Goal: Task Accomplishment & Management: Manage account settings

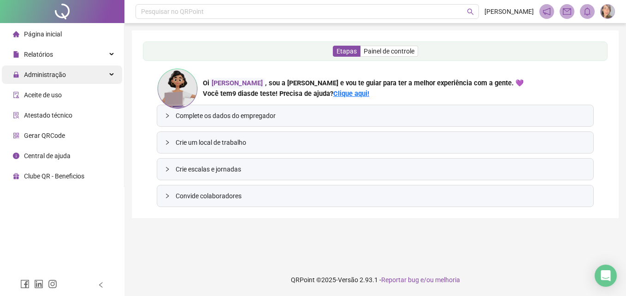
click at [48, 77] on span "Administração" at bounding box center [45, 74] width 42 height 7
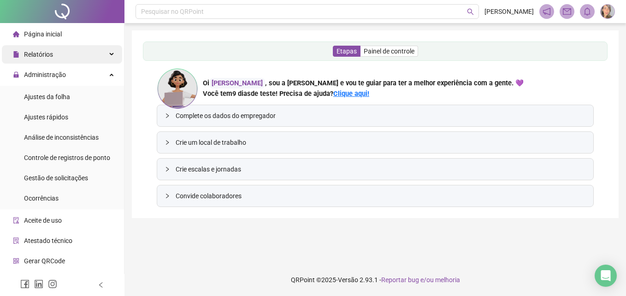
click at [41, 55] on span "Relatórios" at bounding box center [38, 54] width 29 height 7
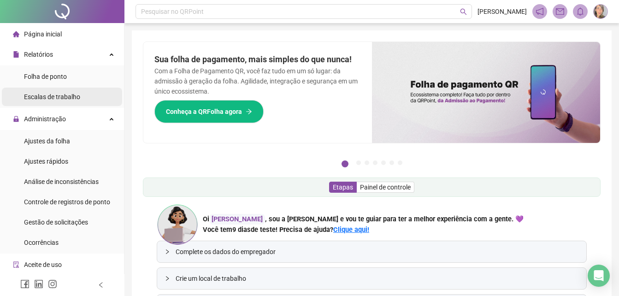
click at [67, 96] on span "Escalas de trabalho" at bounding box center [52, 96] width 56 height 7
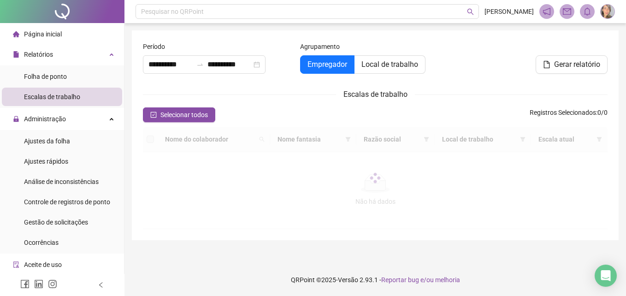
type input "**********"
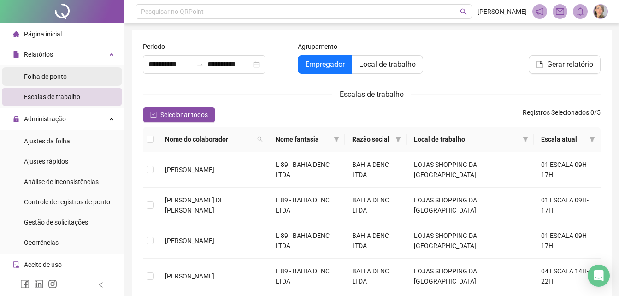
click at [53, 76] on span "Folha de ponto" at bounding box center [45, 76] width 43 height 7
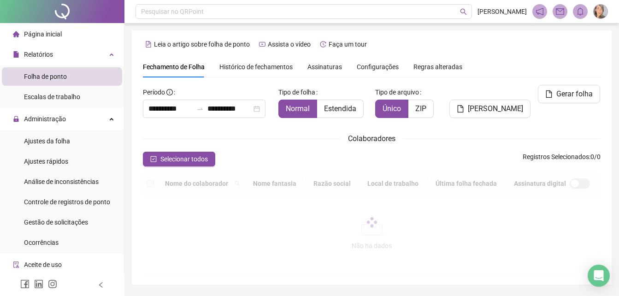
scroll to position [36, 0]
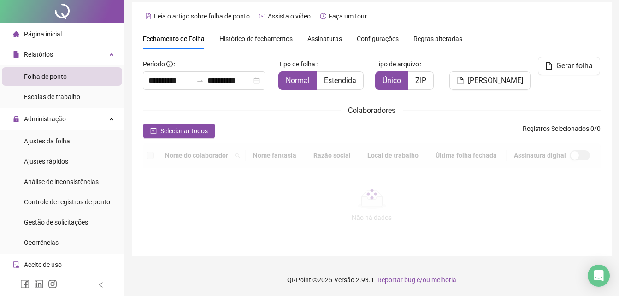
type input "**********"
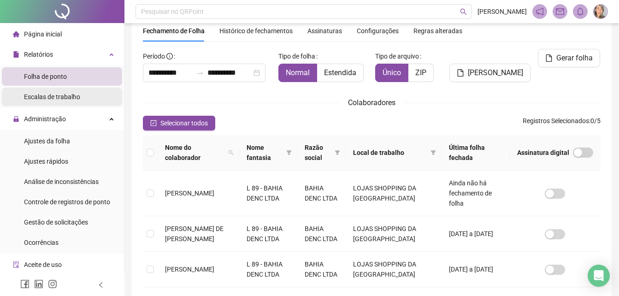
scroll to position [41, 0]
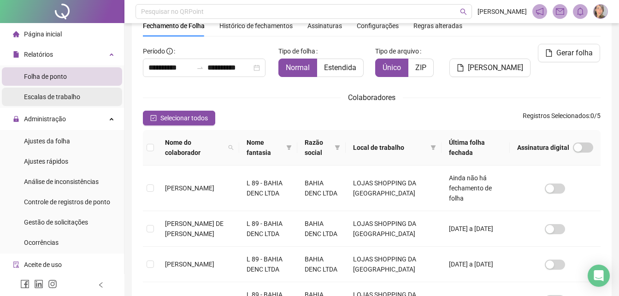
click at [61, 101] on div "Escalas de trabalho" at bounding box center [52, 97] width 56 height 18
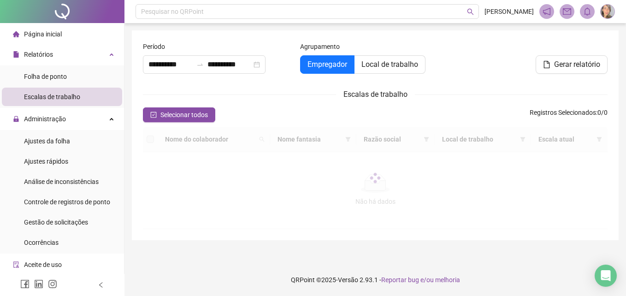
type input "**********"
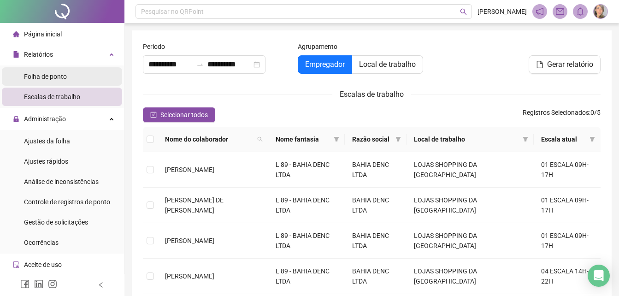
click at [65, 77] on span "Folha de ponto" at bounding box center [45, 76] width 43 height 7
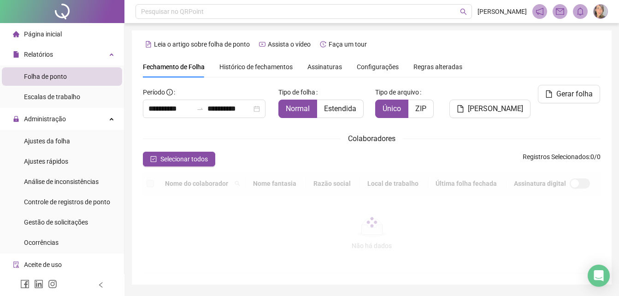
type input "**********"
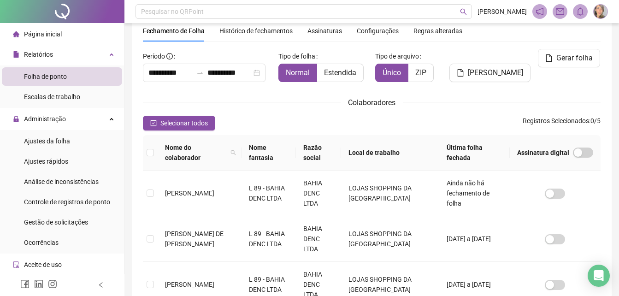
scroll to position [41, 0]
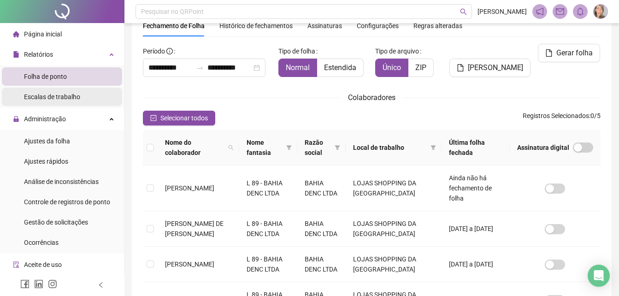
click at [67, 97] on span "Escalas de trabalho" at bounding box center [52, 96] width 56 height 7
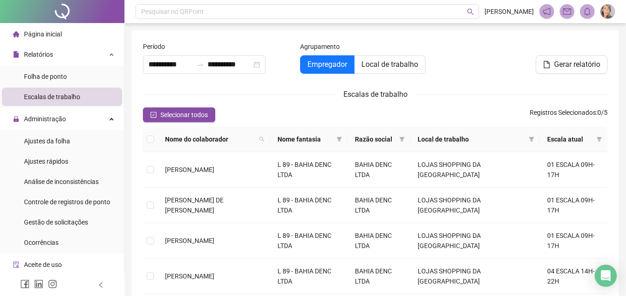
type input "**********"
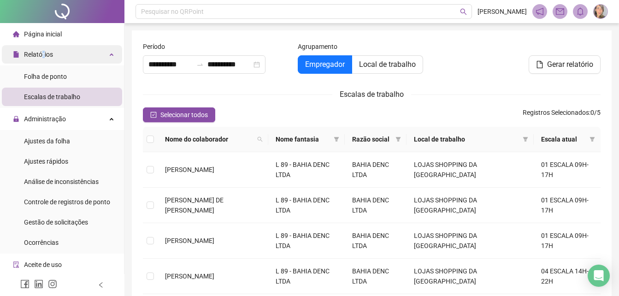
click at [42, 57] on span "Relatórios" at bounding box center [38, 54] width 29 height 7
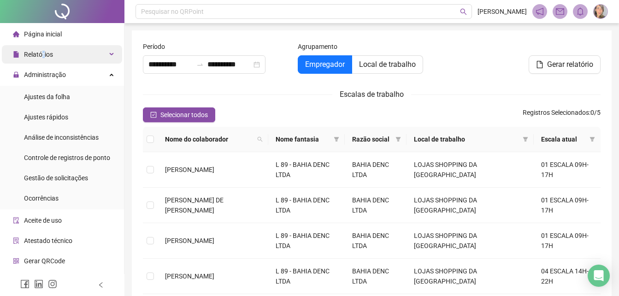
click at [43, 55] on span "Relatórios" at bounding box center [38, 54] width 29 height 7
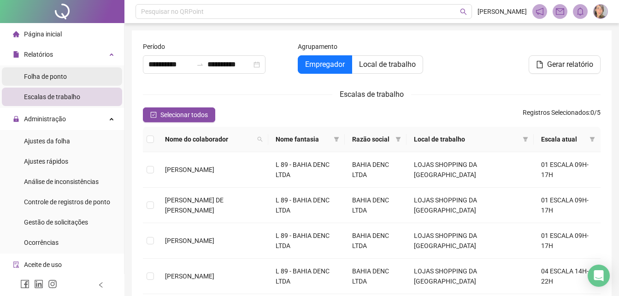
click at [55, 78] on span "Folha de ponto" at bounding box center [45, 76] width 43 height 7
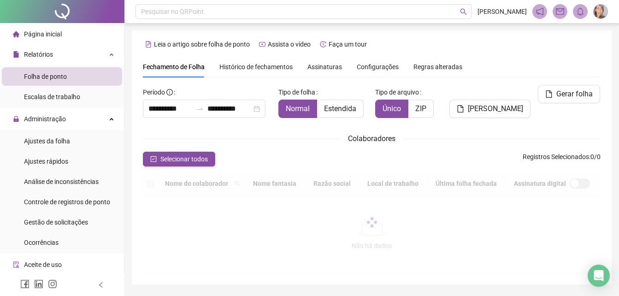
type input "**********"
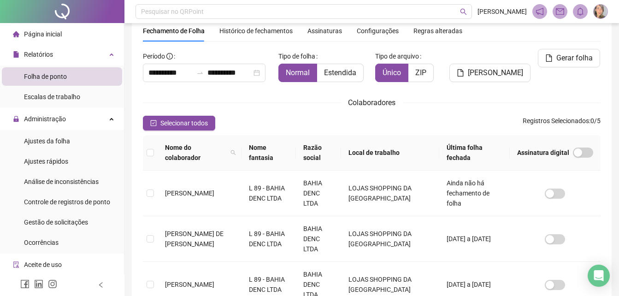
scroll to position [41, 0]
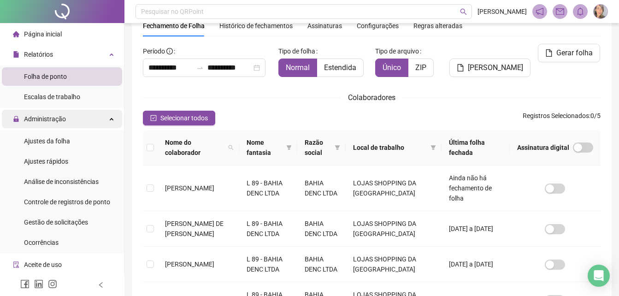
click at [51, 113] on span "Administração" at bounding box center [39, 119] width 53 height 18
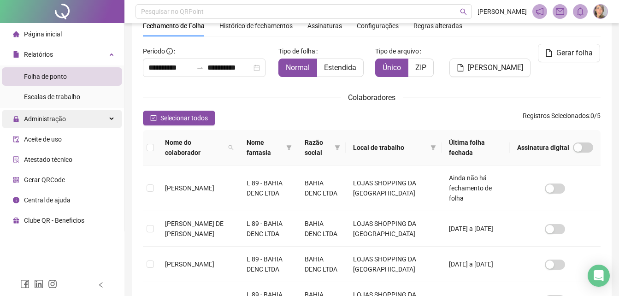
click at [51, 113] on span "Administração" at bounding box center [39, 119] width 53 height 18
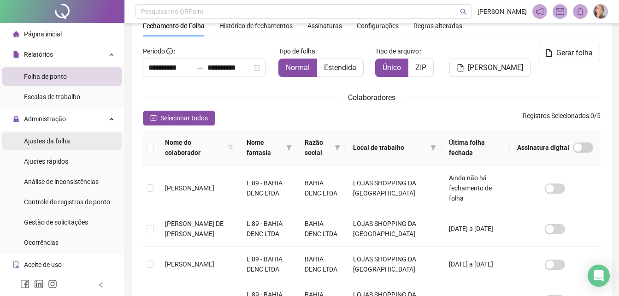
click at [56, 142] on span "Ajustes da folha" at bounding box center [47, 140] width 46 height 7
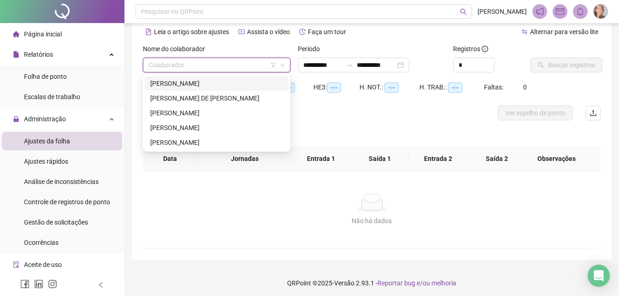
click at [259, 65] on input "search" at bounding box center [212, 65] width 128 height 14
click at [192, 83] on div "[PERSON_NAME]" at bounding box center [216, 83] width 133 height 10
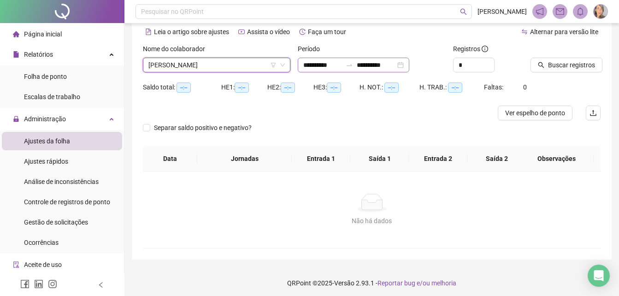
click at [354, 65] on div at bounding box center [349, 64] width 15 height 7
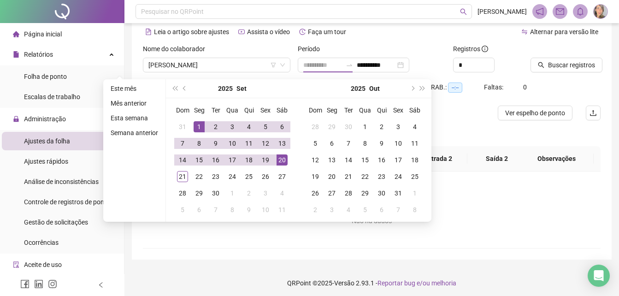
click at [198, 127] on div "1" at bounding box center [199, 126] width 11 height 11
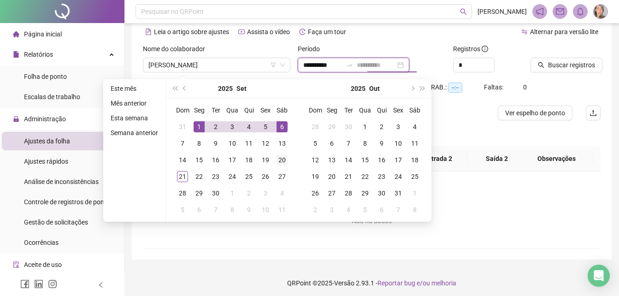
type input "**********"
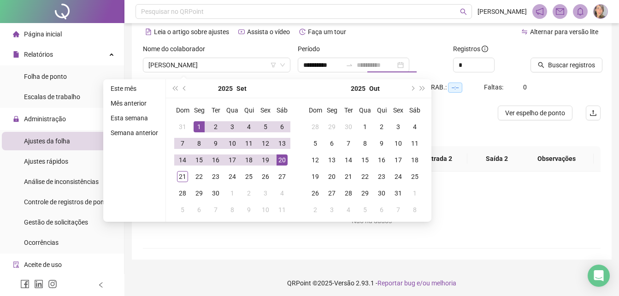
click at [283, 160] on div "20" at bounding box center [282, 159] width 11 height 11
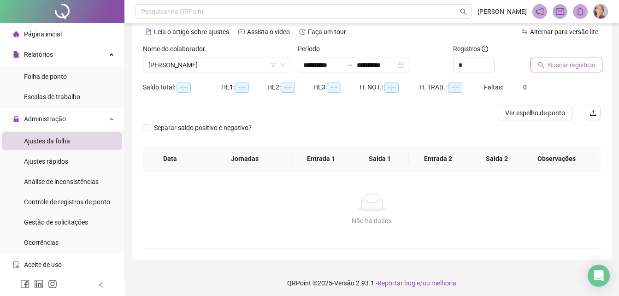
click at [473, 66] on span "Buscar registros" at bounding box center [571, 65] width 47 height 10
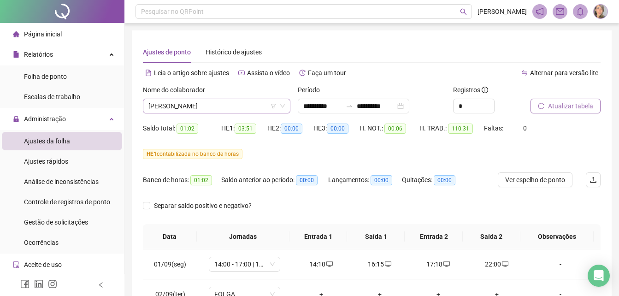
click at [269, 107] on span "[PERSON_NAME]" at bounding box center [216, 106] width 136 height 14
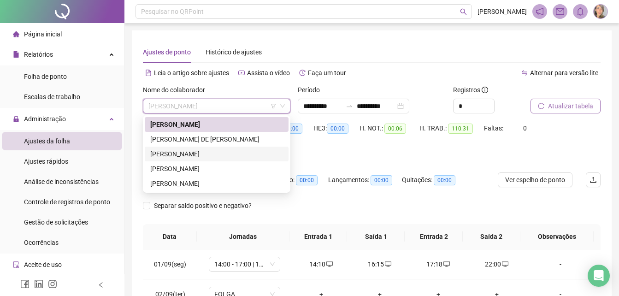
click at [196, 153] on div "[PERSON_NAME]" at bounding box center [216, 154] width 133 height 10
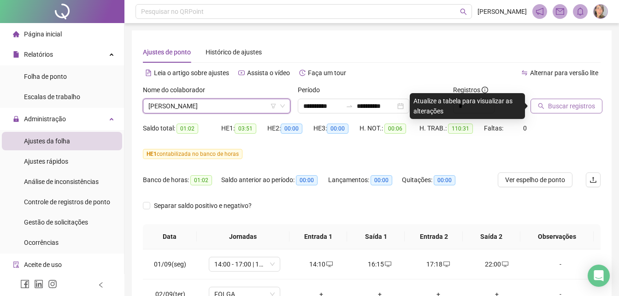
click at [473, 105] on span "Buscar registros" at bounding box center [571, 106] width 47 height 10
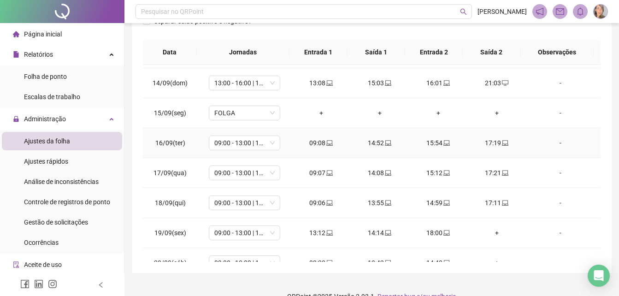
scroll to position [403, 0]
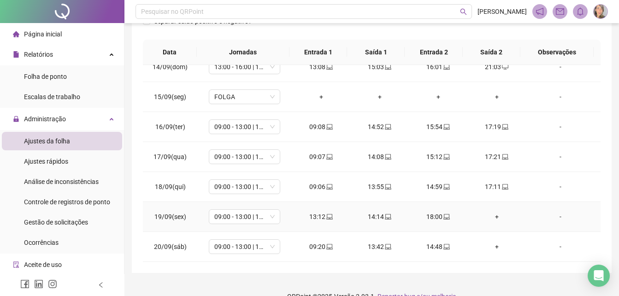
click at [473, 215] on div "+" at bounding box center [497, 217] width 44 height 10
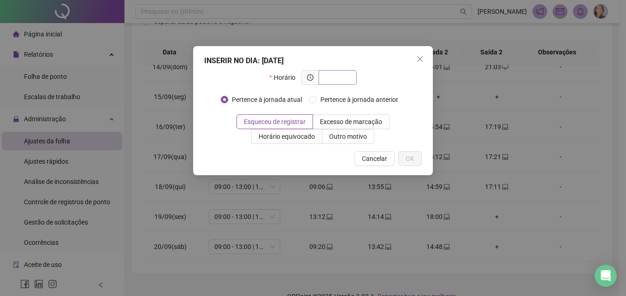
click at [338, 74] on input "text" at bounding box center [336, 77] width 25 height 10
type input "*"
type input "*****"
click at [414, 160] on span "OK" at bounding box center [410, 159] width 9 height 10
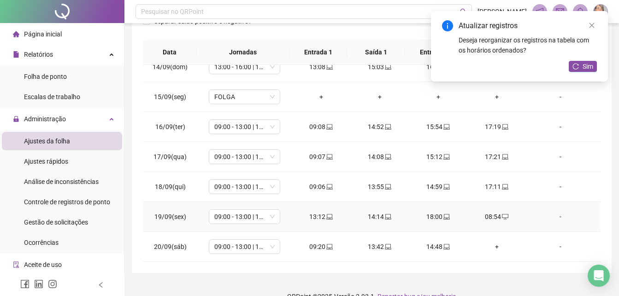
click at [473, 218] on div "08:54" at bounding box center [497, 217] width 44 height 10
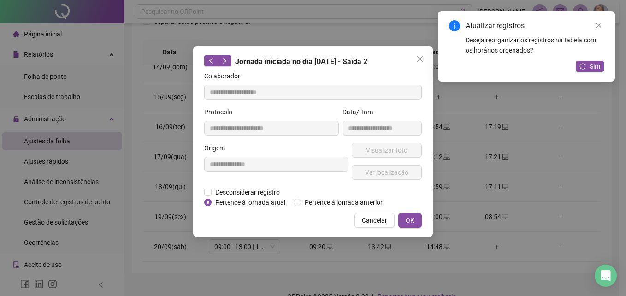
type input "**********"
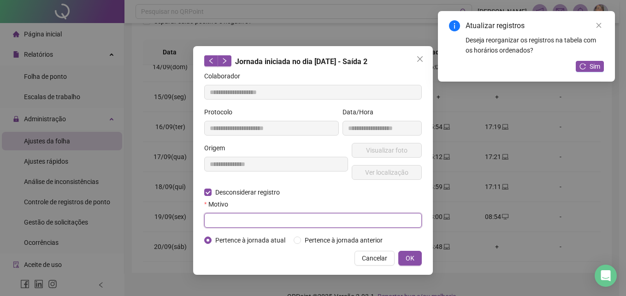
click at [259, 223] on input "text" at bounding box center [313, 220] width 218 height 15
type input "**********"
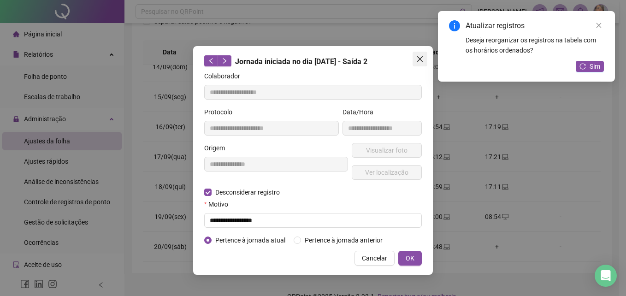
click at [421, 58] on icon "close" at bounding box center [419, 58] width 7 height 7
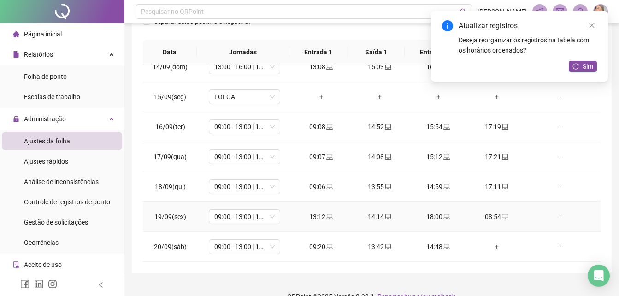
click at [473, 217] on div "-" at bounding box center [560, 217] width 54 height 10
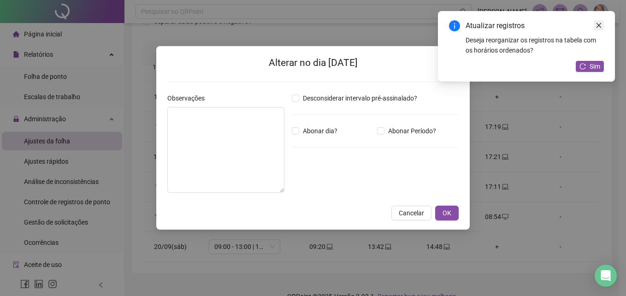
click at [473, 24] on icon "close" at bounding box center [599, 25] width 5 height 5
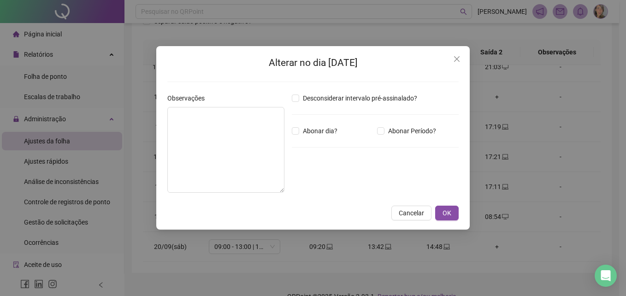
click at [455, 59] on icon "close" at bounding box center [456, 58] width 7 height 7
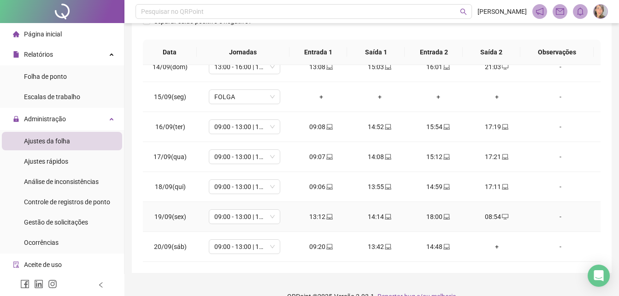
click at [473, 218] on span "desktop" at bounding box center [504, 216] width 7 height 6
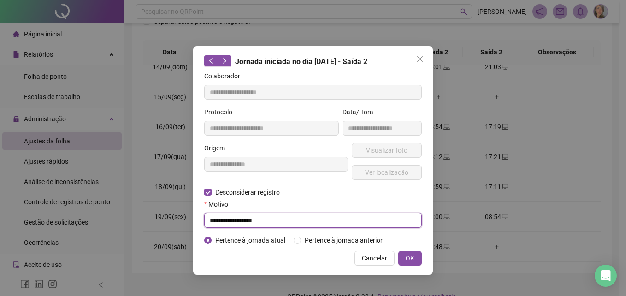
click at [222, 221] on input "**********" at bounding box center [313, 220] width 218 height 15
click at [282, 220] on input "**********" at bounding box center [313, 220] width 218 height 15
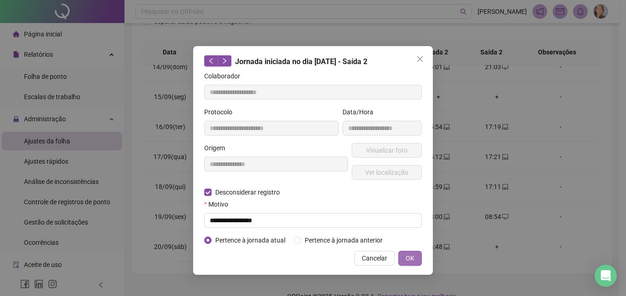
click at [412, 258] on span "OK" at bounding box center [410, 258] width 9 height 10
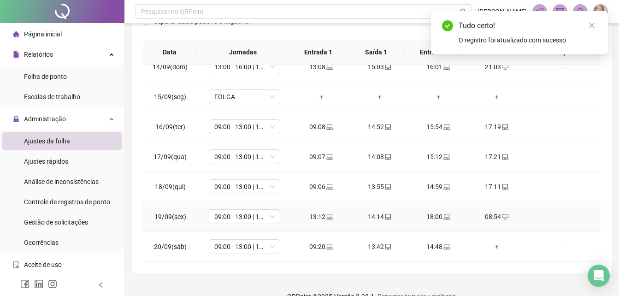
click at [473, 216] on icon "desktop" at bounding box center [505, 216] width 6 height 6
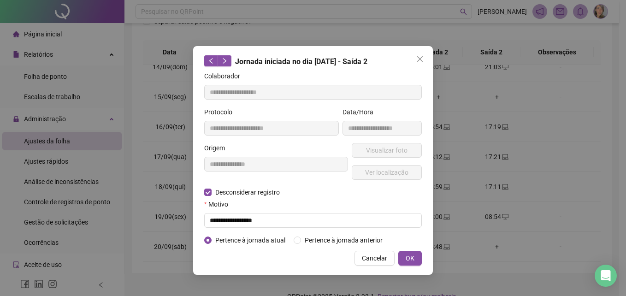
click at [413, 257] on span "OK" at bounding box center [410, 258] width 9 height 10
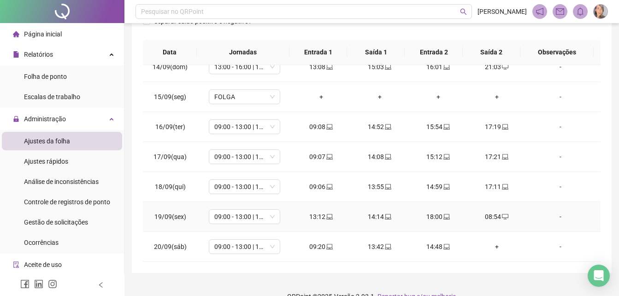
click at [473, 215] on div "08:54" at bounding box center [497, 217] width 44 height 10
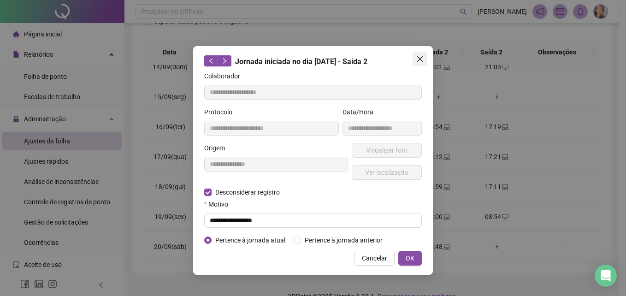
click at [416, 58] on icon "close" at bounding box center [419, 58] width 7 height 7
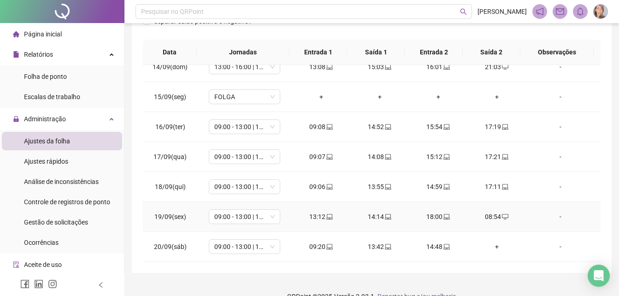
click at [473, 214] on div "08:54" at bounding box center [497, 217] width 44 height 10
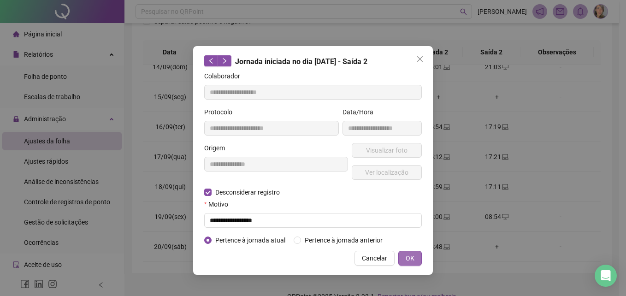
click at [421, 263] on button "OK" at bounding box center [410, 258] width 24 height 15
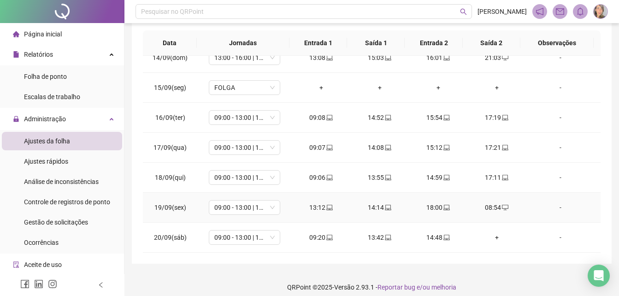
scroll to position [201, 0]
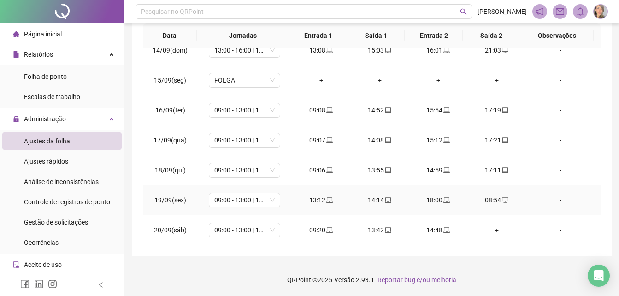
click at [473, 199] on div "08:54" at bounding box center [497, 200] width 44 height 10
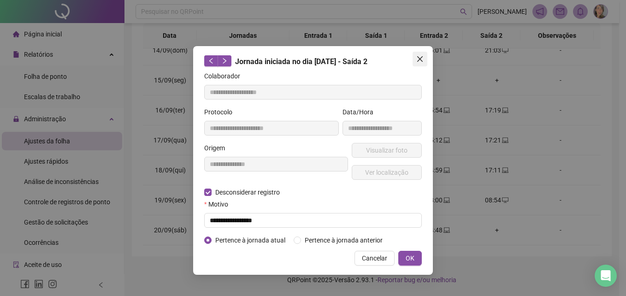
click at [419, 59] on icon "close" at bounding box center [420, 59] width 6 height 6
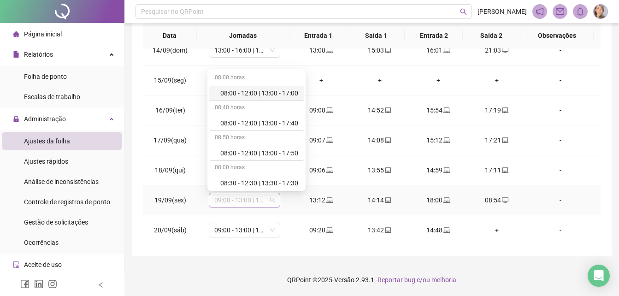
click at [272, 200] on span "09:00 - 13:00 | 14:00 - 18:00" at bounding box center [244, 200] width 60 height 14
click at [300, 207] on td "13:12" at bounding box center [321, 200] width 59 height 30
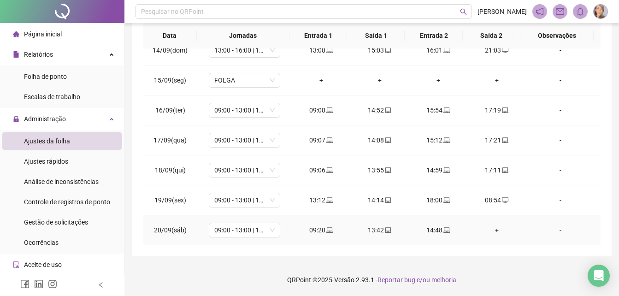
click at [473, 231] on div "+" at bounding box center [497, 230] width 44 height 10
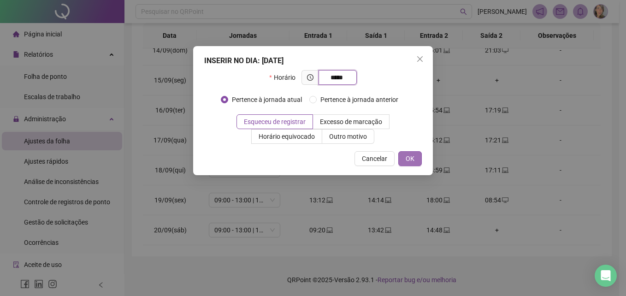
type input "*****"
click at [415, 155] on button "OK" at bounding box center [410, 158] width 24 height 15
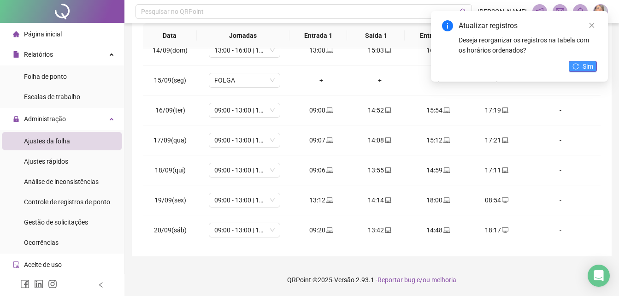
click at [473, 66] on button "Sim" at bounding box center [583, 66] width 28 height 11
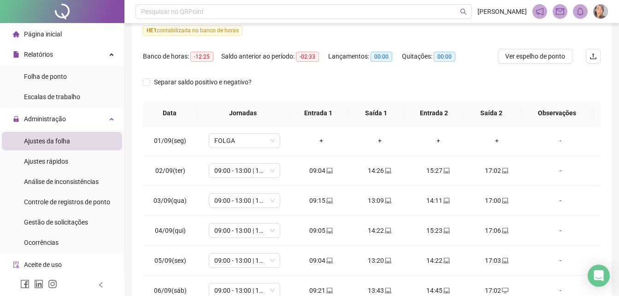
scroll to position [0, 0]
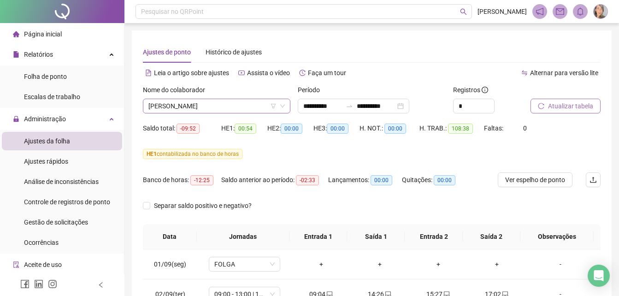
click at [261, 110] on span "[PERSON_NAME]" at bounding box center [216, 106] width 136 height 14
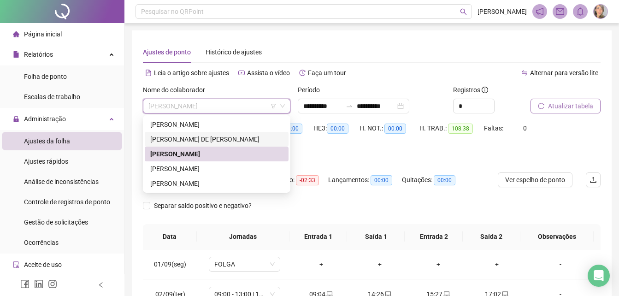
click at [199, 138] on div "[PERSON_NAME] DE [PERSON_NAME]" at bounding box center [216, 139] width 133 height 10
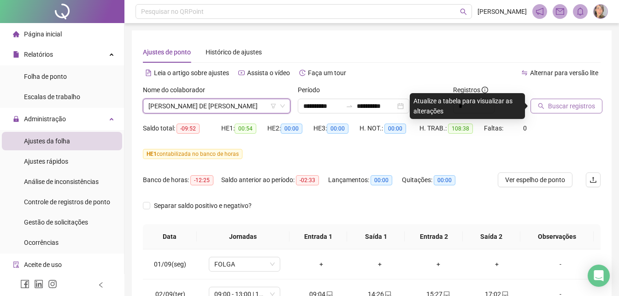
click at [473, 108] on span "Buscar registros" at bounding box center [571, 106] width 47 height 10
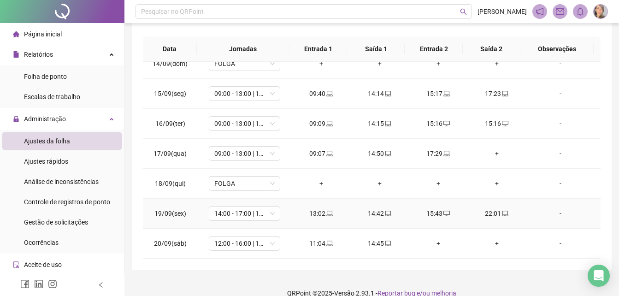
scroll to position [201, 0]
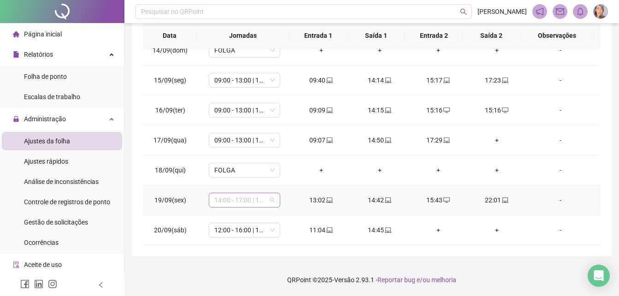
click at [272, 201] on span "14:00 - 17:00 | 18:00 - 22:00" at bounding box center [244, 200] width 60 height 14
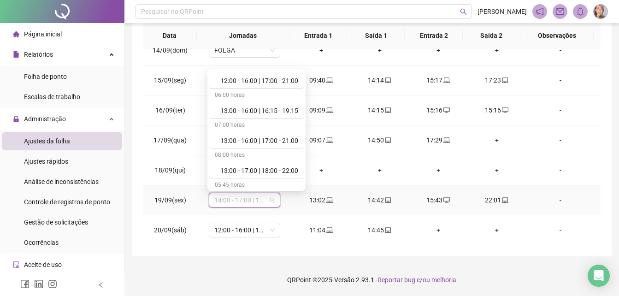
scroll to position [646, 0]
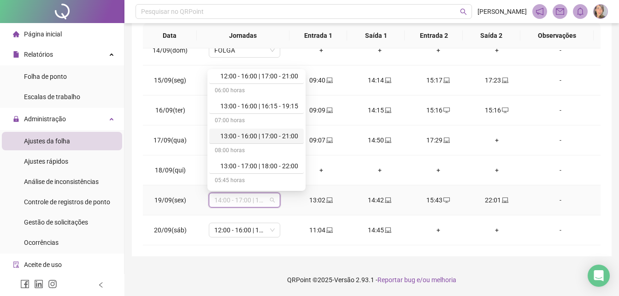
click at [287, 135] on div "13:00 - 16:00 | 17:00 - 21:00" at bounding box center [259, 136] width 78 height 10
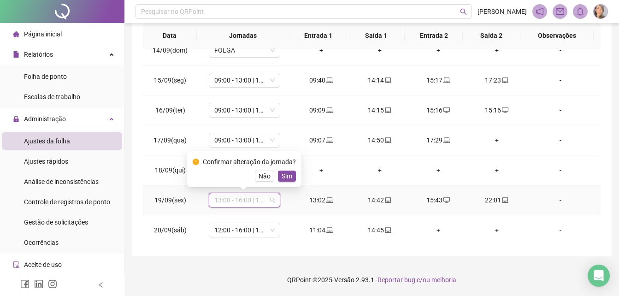
click at [274, 200] on div "13:00 - 16:00 | 17:00 - 21:00" at bounding box center [244, 200] width 71 height 15
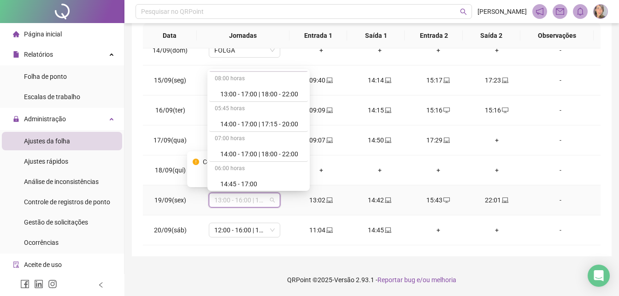
scroll to position [736, 0]
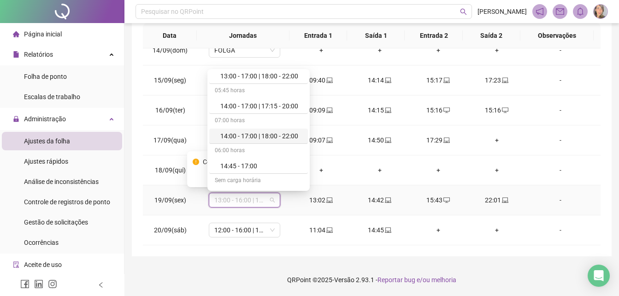
click at [291, 134] on div "14:00 - 17:00 | 18:00 - 22:00" at bounding box center [261, 136] width 82 height 10
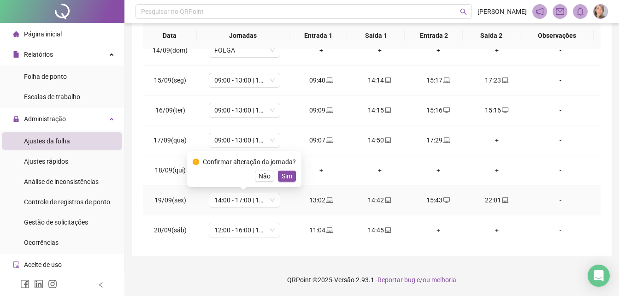
click at [289, 176] on span "Sim" at bounding box center [287, 176] width 11 height 10
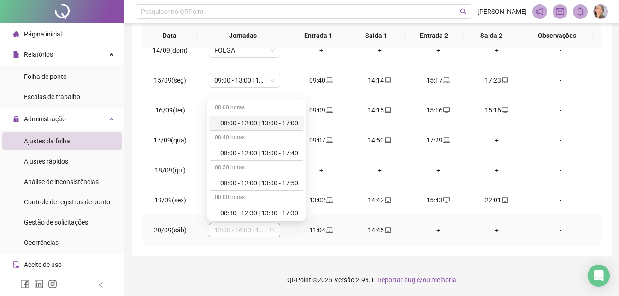
click at [268, 229] on span "12:00 - 16:00 | 17:00 - 20:00" at bounding box center [244, 230] width 60 height 14
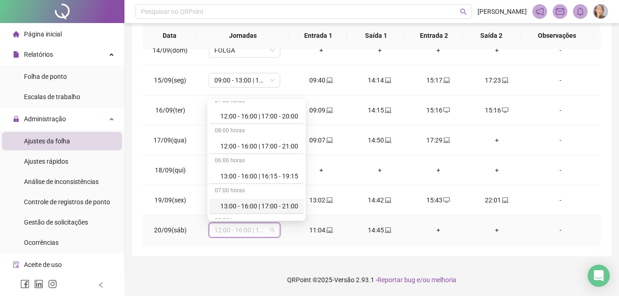
click at [287, 207] on div "13:00 - 16:00 | 17:00 - 21:00" at bounding box center [259, 206] width 78 height 10
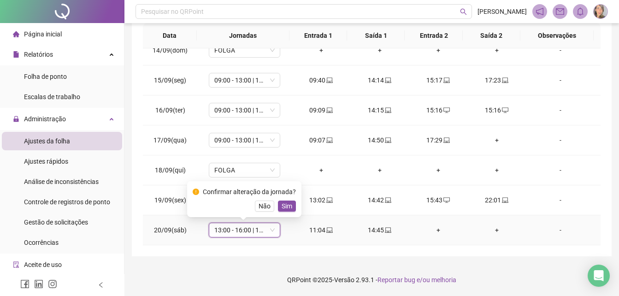
click at [287, 207] on span "Sim" at bounding box center [287, 206] width 11 height 10
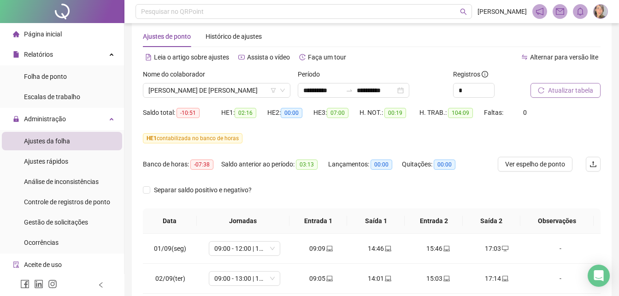
scroll to position [0, 0]
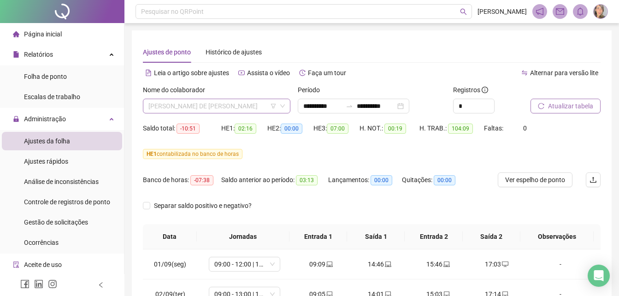
click at [253, 107] on span "[PERSON_NAME] DE [PERSON_NAME]" at bounding box center [216, 106] width 136 height 14
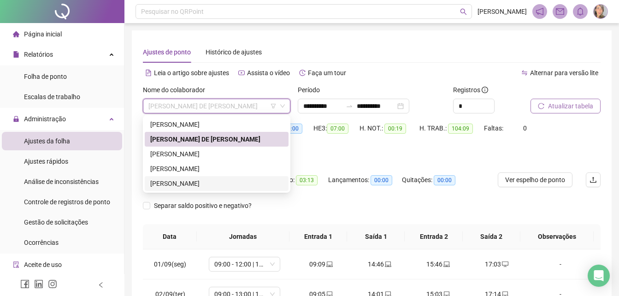
click at [197, 182] on div "[PERSON_NAME]" at bounding box center [216, 183] width 133 height 10
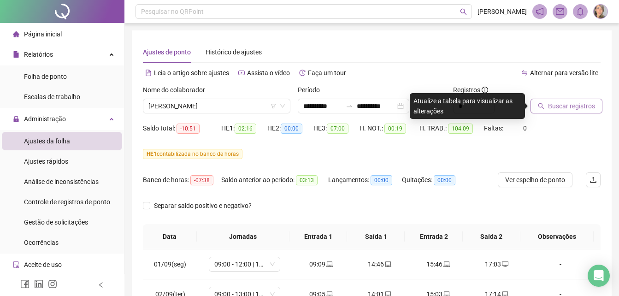
click at [473, 107] on span "Buscar registros" at bounding box center [571, 106] width 47 height 10
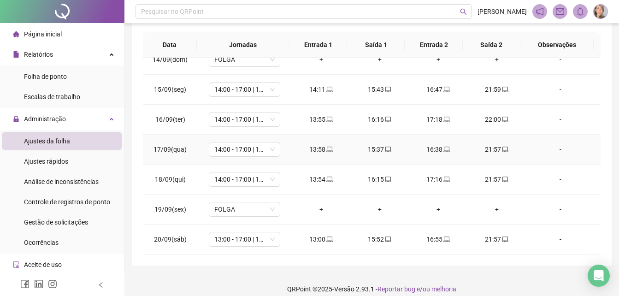
scroll to position [201, 0]
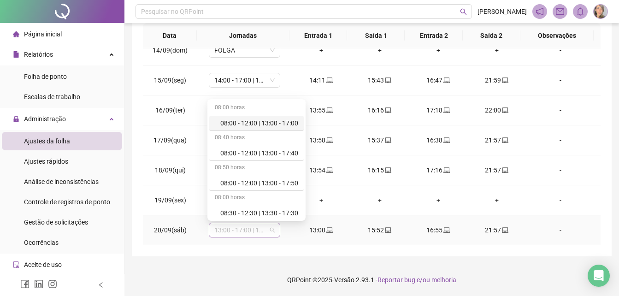
click at [271, 232] on span "13:00 - 17:00 | 18:00 - 22:00" at bounding box center [244, 230] width 60 height 14
click at [272, 230] on span "13:00 - 17:00 | 18:00 - 22:00" at bounding box center [244, 230] width 60 height 14
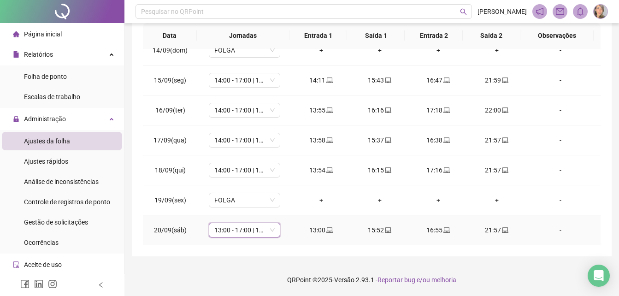
click at [272, 230] on span "13:00 - 17:00 | 18:00 - 22:00" at bounding box center [244, 230] width 60 height 14
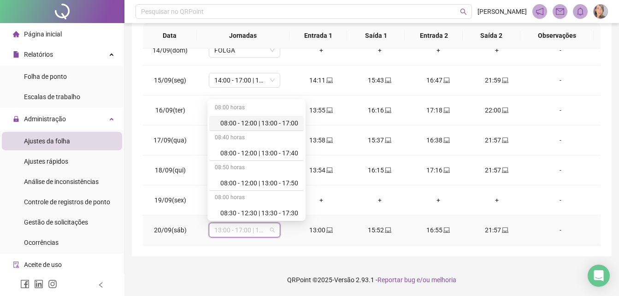
click at [272, 230] on span "13:00 - 17:00 | 18:00 - 22:00" at bounding box center [244, 230] width 60 height 14
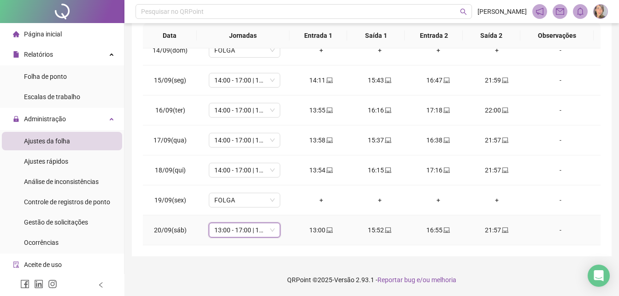
click at [254, 234] on span "13:00 - 17:00 | 18:00 - 22:00" at bounding box center [244, 230] width 60 height 14
click at [273, 227] on span "13:00 - 17:00 | 18:00 - 22:00" at bounding box center [244, 230] width 60 height 14
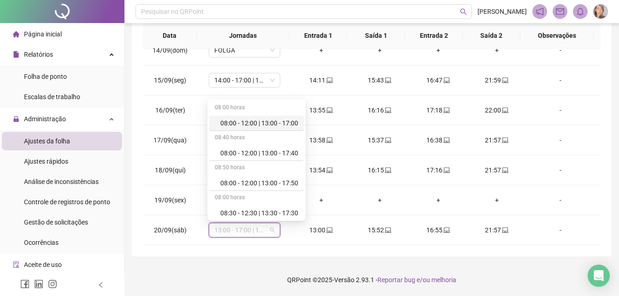
click at [282, 246] on div "**********" at bounding box center [372, 42] width 480 height 427
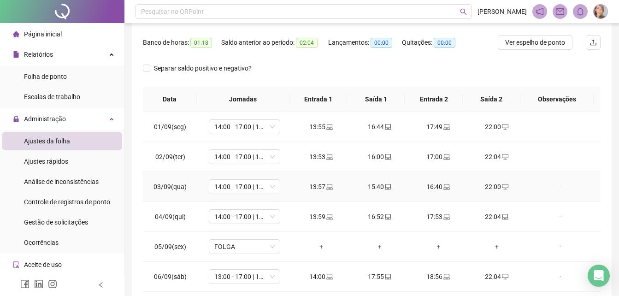
scroll to position [184, 0]
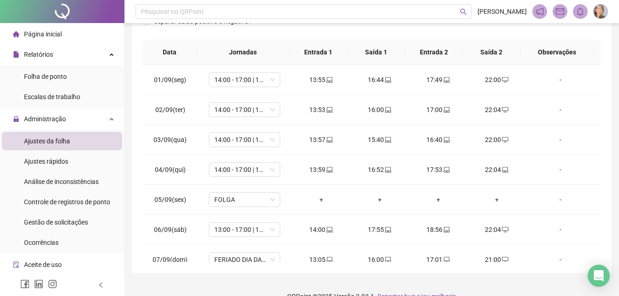
click at [416, 21] on header "Pesquisar no QRPoint [PERSON_NAME]" at bounding box center [371, 11] width 495 height 23
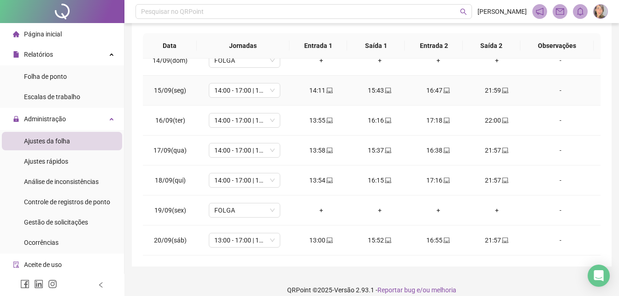
scroll to position [201, 0]
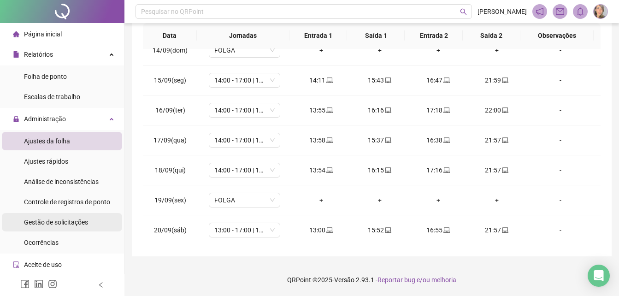
click at [75, 224] on span "Gestão de solicitações" at bounding box center [56, 222] width 64 height 7
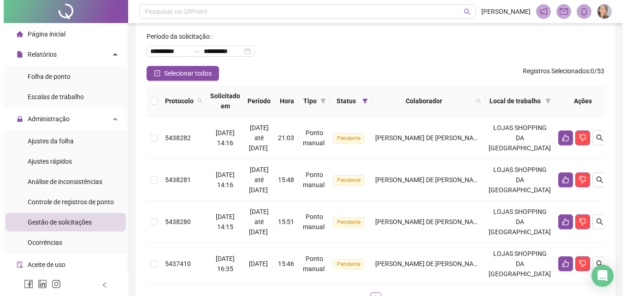
scroll to position [14, 0]
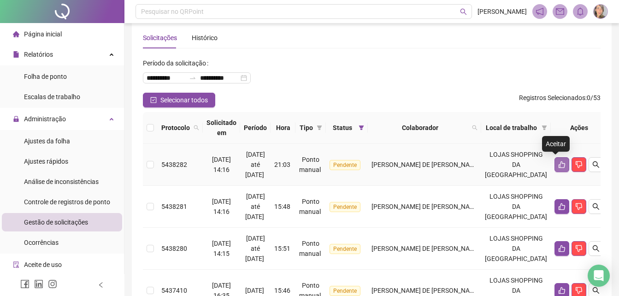
click at [473, 164] on icon "like" at bounding box center [561, 164] width 7 height 7
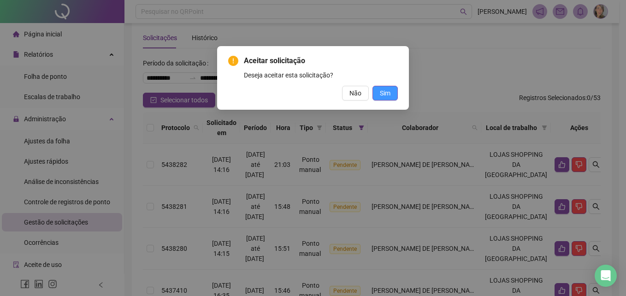
click at [391, 95] on button "Sim" at bounding box center [385, 93] width 25 height 15
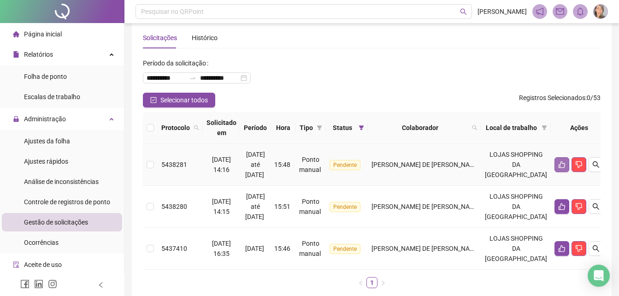
click at [473, 164] on icon "like" at bounding box center [562, 164] width 6 height 7
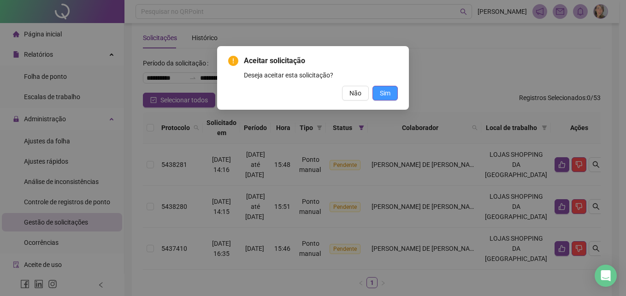
click at [386, 97] on span "Sim" at bounding box center [385, 93] width 11 height 10
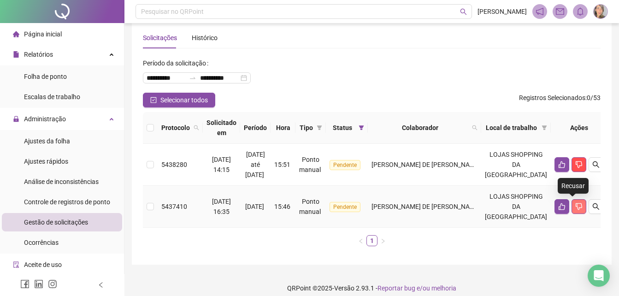
click at [473, 206] on icon "dislike" at bounding box center [578, 206] width 7 height 7
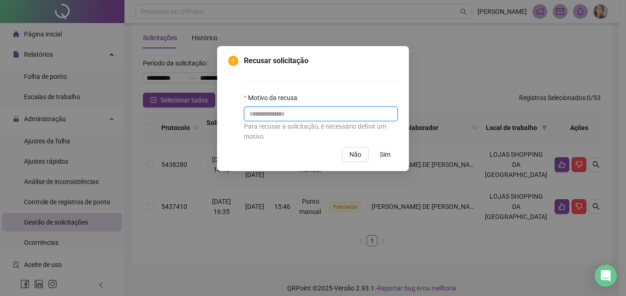
click at [273, 110] on input "text" at bounding box center [321, 114] width 154 height 15
type input "**********"
click at [388, 156] on span "Sim" at bounding box center [385, 154] width 11 height 10
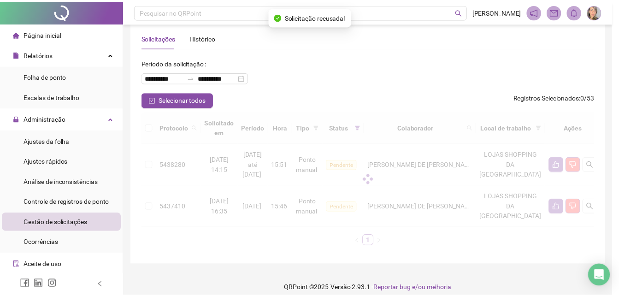
scroll to position [0, 0]
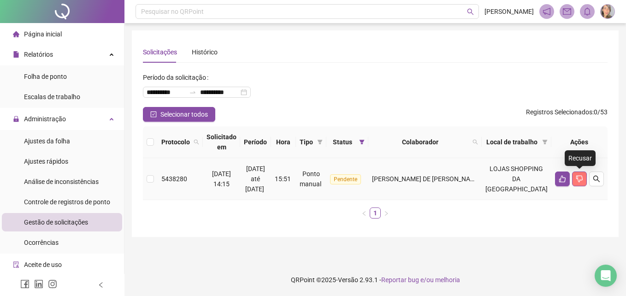
click at [473, 182] on button "button" at bounding box center [579, 179] width 15 height 15
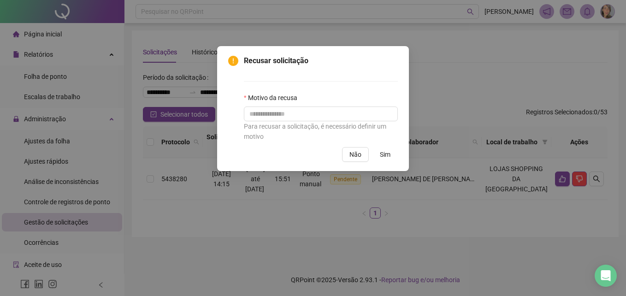
click at [307, 123] on div "Para recusar a solicitação, é necessário definir um motivo" at bounding box center [321, 131] width 154 height 20
click at [302, 114] on input "text" at bounding box center [321, 114] width 154 height 15
type input "*"
type input "**********"
click at [386, 158] on span "Sim" at bounding box center [385, 154] width 11 height 10
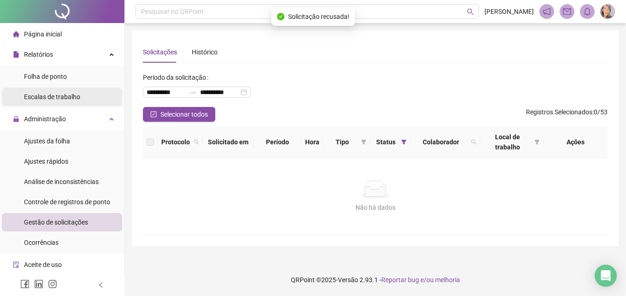
click at [79, 100] on li "Escalas de trabalho" at bounding box center [62, 97] width 120 height 18
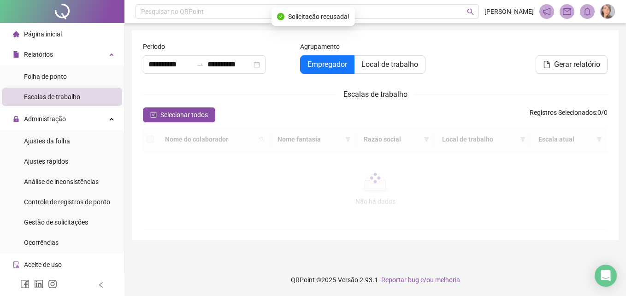
type input "**********"
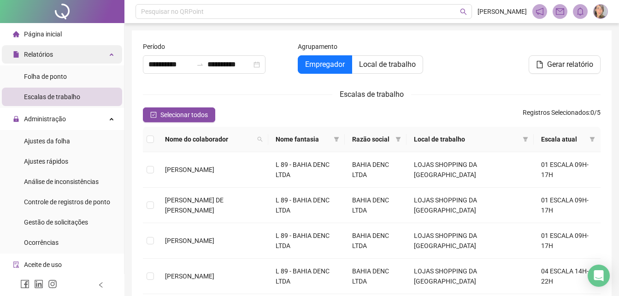
click at [47, 55] on span "Relatórios" at bounding box center [38, 54] width 29 height 7
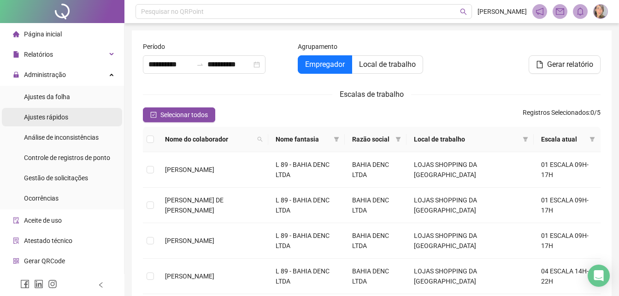
drag, startPoint x: 47, startPoint y: 55, endPoint x: 59, endPoint y: 121, distance: 67.1
click at [59, 121] on div "Ajustes rápidos" at bounding box center [46, 117] width 44 height 18
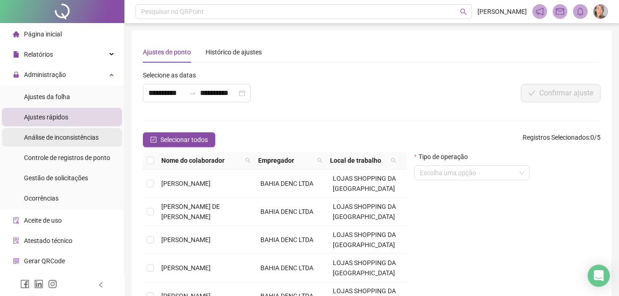
click at [77, 139] on span "Análise de inconsistências" at bounding box center [61, 137] width 75 height 7
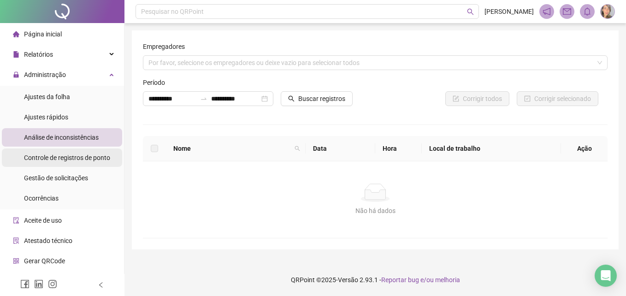
click at [76, 160] on span "Controle de registros de ponto" at bounding box center [67, 157] width 86 height 7
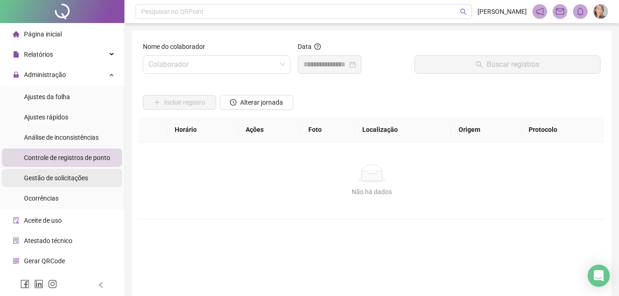
click at [75, 178] on span "Gestão de solicitações" at bounding box center [56, 177] width 64 height 7
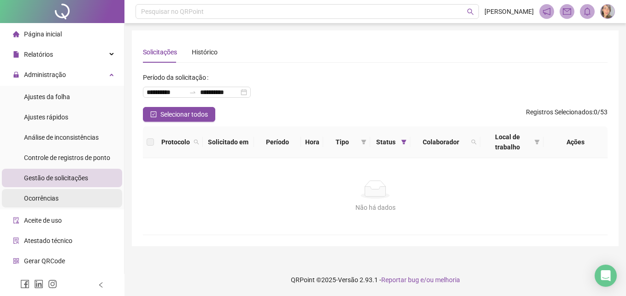
click at [48, 198] on span "Ocorrências" at bounding box center [41, 198] width 35 height 7
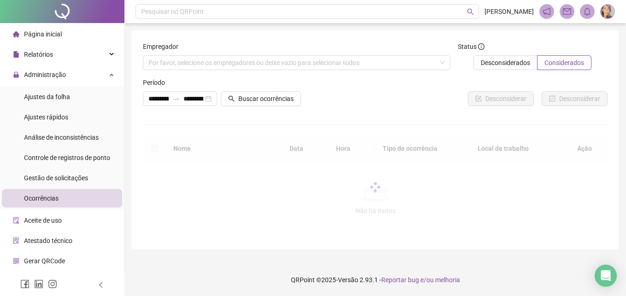
click at [52, 32] on span "Página inicial" at bounding box center [43, 33] width 38 height 7
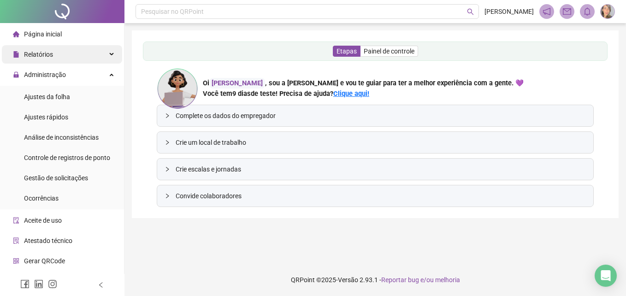
click at [40, 57] on span "Relatórios" at bounding box center [38, 54] width 29 height 7
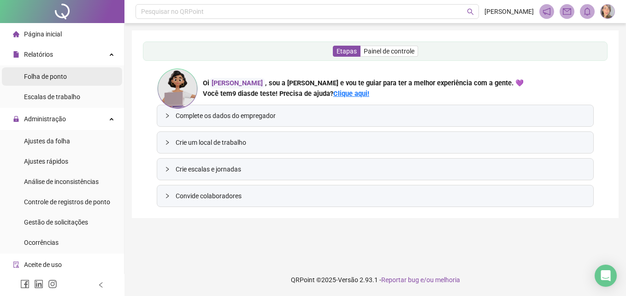
click at [55, 75] on span "Folha de ponto" at bounding box center [45, 76] width 43 height 7
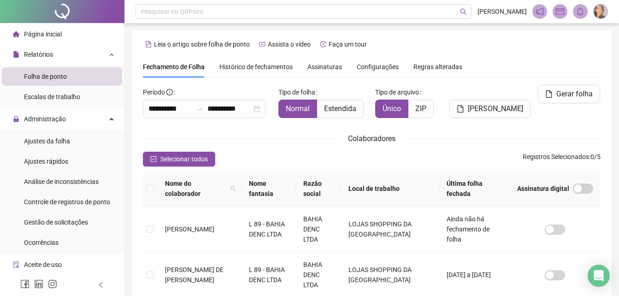
type input "**********"
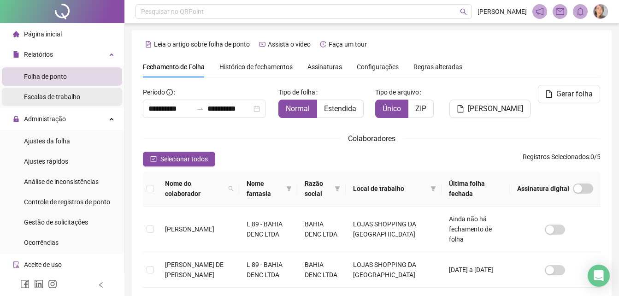
click at [66, 98] on span "Escalas de trabalho" at bounding box center [52, 96] width 56 height 7
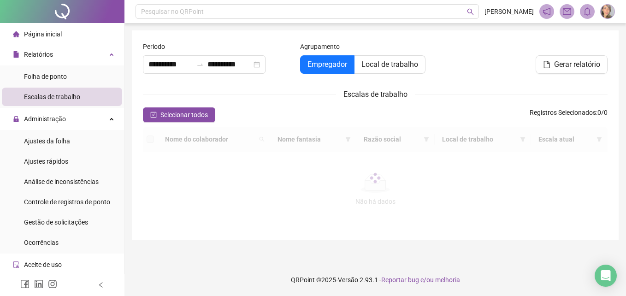
type input "**********"
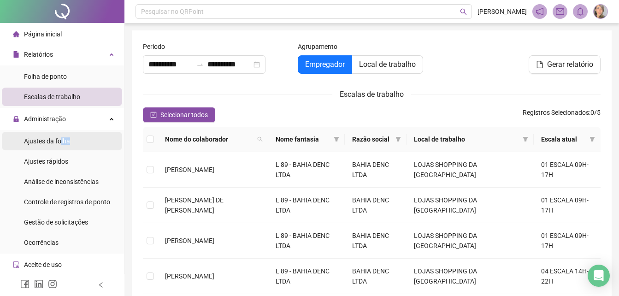
drag, startPoint x: 60, startPoint y: 142, endPoint x: 59, endPoint y: 148, distance: 6.5
click at [59, 148] on div "Ajustes da folha" at bounding box center [47, 141] width 46 height 18
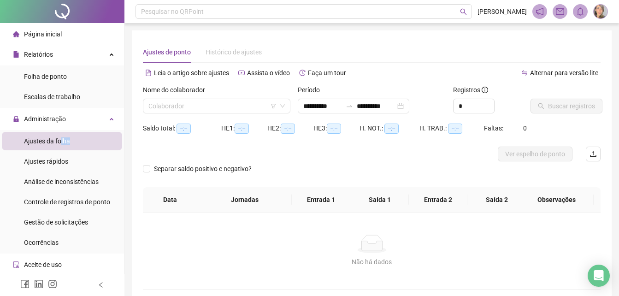
type input "**********"
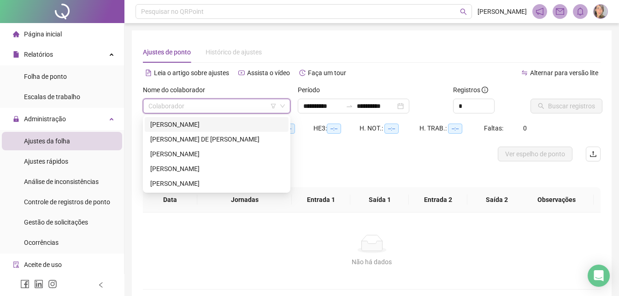
click at [223, 101] on input "search" at bounding box center [212, 106] width 128 height 14
click at [217, 138] on div "[PERSON_NAME] DE [PERSON_NAME]" at bounding box center [216, 139] width 133 height 10
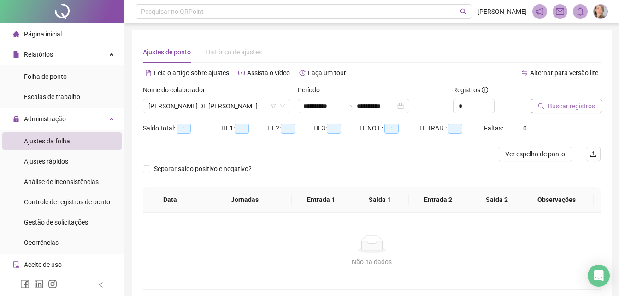
click at [473, 109] on span "Buscar registros" at bounding box center [571, 106] width 47 height 10
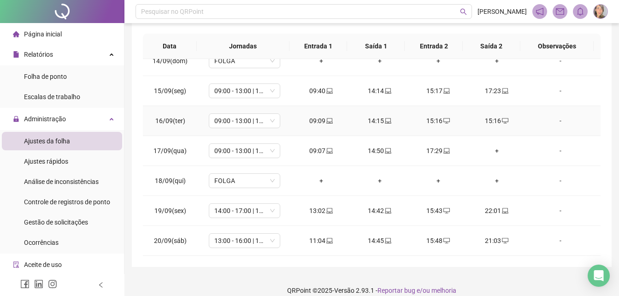
scroll to position [201, 0]
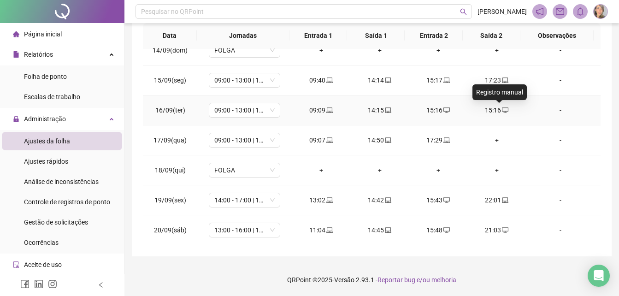
click at [473, 112] on span "desktop" at bounding box center [504, 110] width 7 height 6
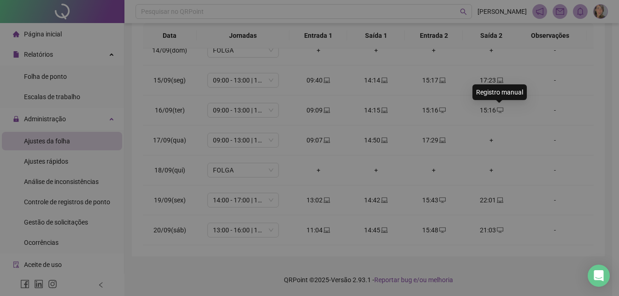
type input "**********"
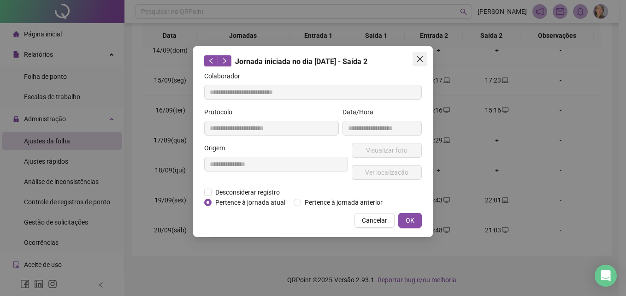
click at [420, 57] on icon "close" at bounding box center [419, 58] width 7 height 7
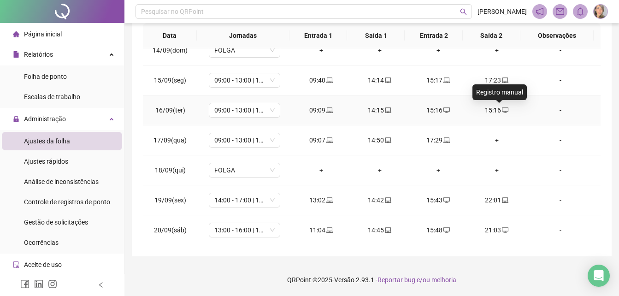
click at [473, 109] on icon "desktop" at bounding box center [505, 110] width 6 height 6
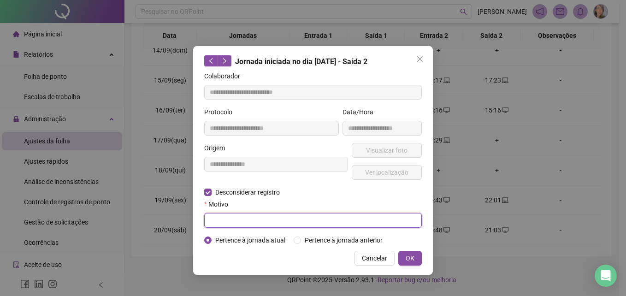
click at [246, 219] on input "text" at bounding box center [313, 220] width 218 height 15
type input "**********"
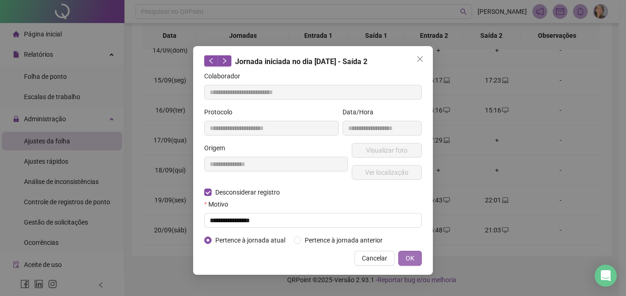
click at [414, 260] on span "OK" at bounding box center [410, 258] width 9 height 10
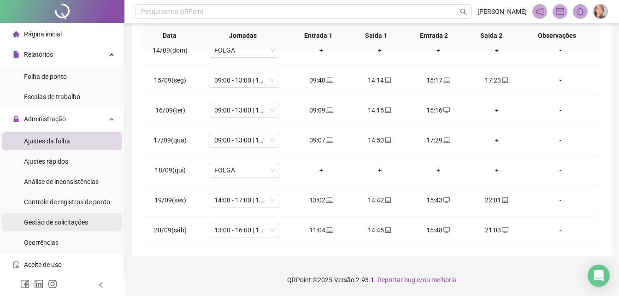
click at [58, 219] on span "Gestão de solicitações" at bounding box center [56, 222] width 64 height 7
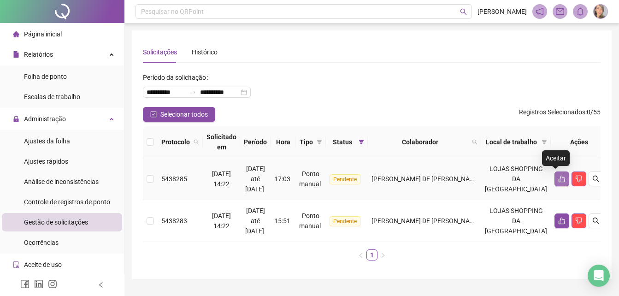
click at [473, 179] on icon "like" at bounding box center [561, 178] width 7 height 7
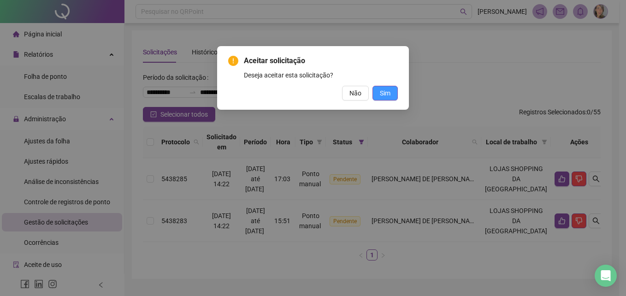
click at [387, 94] on span "Sim" at bounding box center [385, 93] width 11 height 10
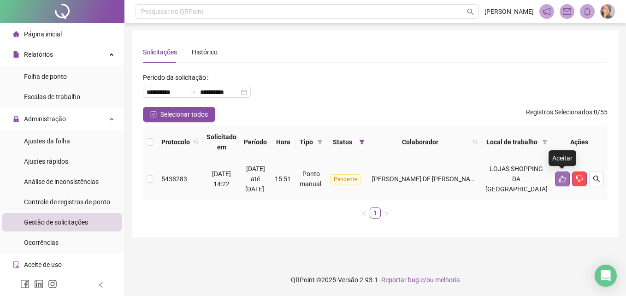
click at [473, 181] on icon "like" at bounding box center [562, 179] width 6 height 7
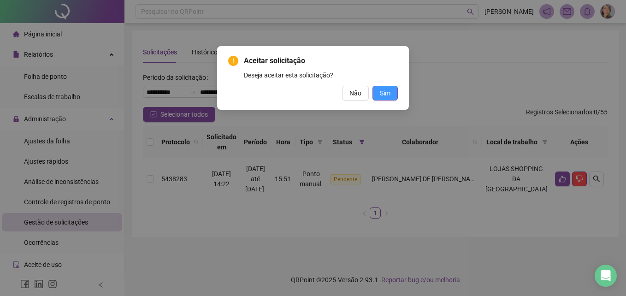
click at [385, 91] on span "Sim" at bounding box center [385, 93] width 11 height 10
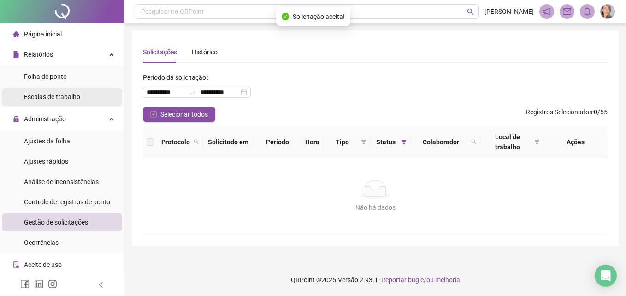
click at [47, 97] on span "Escalas de trabalho" at bounding box center [52, 96] width 56 height 7
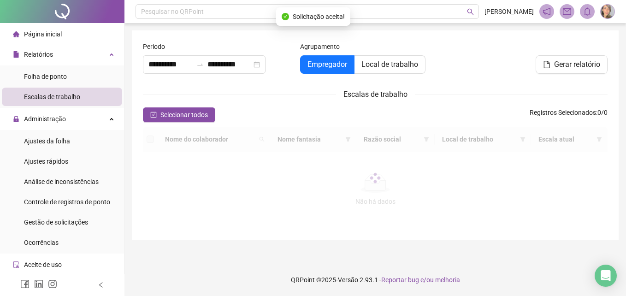
type input "**********"
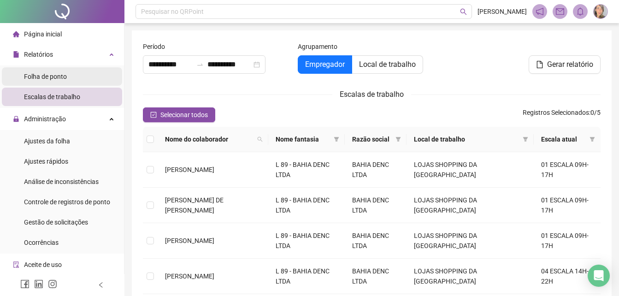
click at [53, 78] on span "Folha de ponto" at bounding box center [45, 76] width 43 height 7
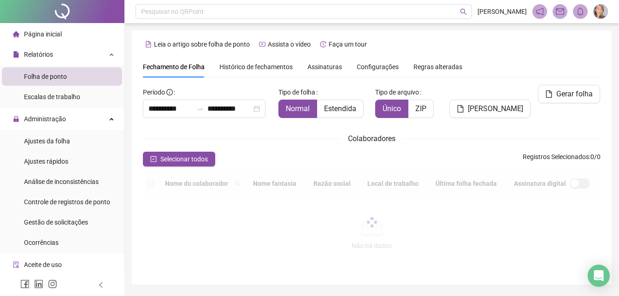
type input "**********"
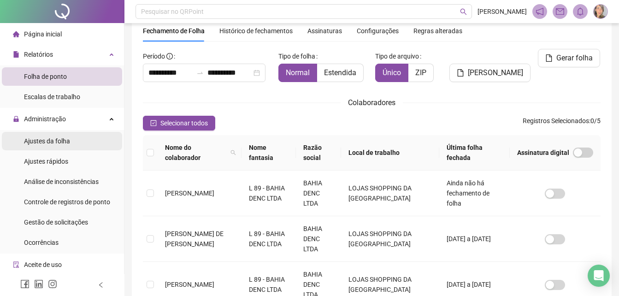
click at [51, 141] on span "Ajustes da folha" at bounding box center [47, 140] width 46 height 7
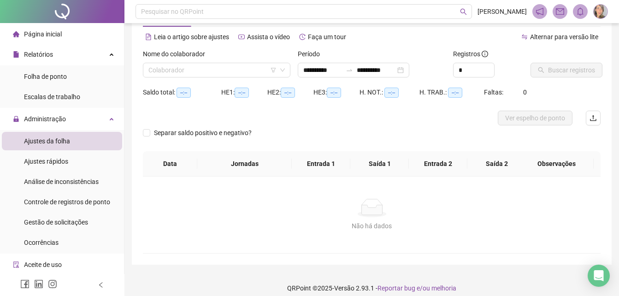
type input "**********"
click at [56, 163] on span "Ajustes rápidos" at bounding box center [46, 161] width 44 height 7
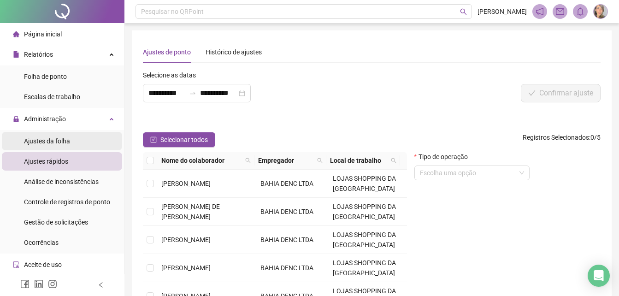
click at [59, 139] on span "Ajustes da folha" at bounding box center [47, 140] width 46 height 7
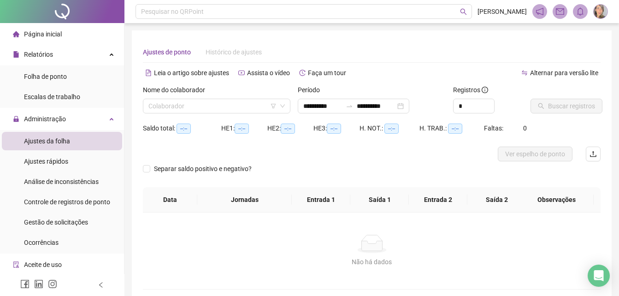
type input "**********"
click at [36, 52] on span "Relatórios" at bounding box center [38, 54] width 29 height 7
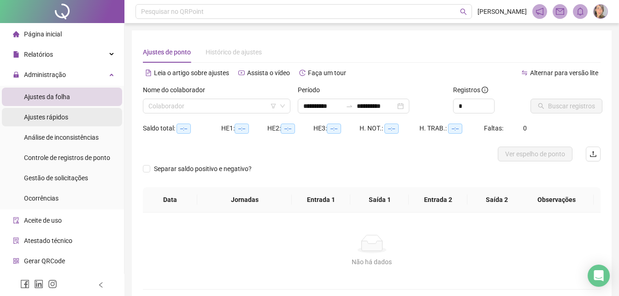
click at [56, 122] on div "Ajustes rápidos" at bounding box center [46, 117] width 44 height 18
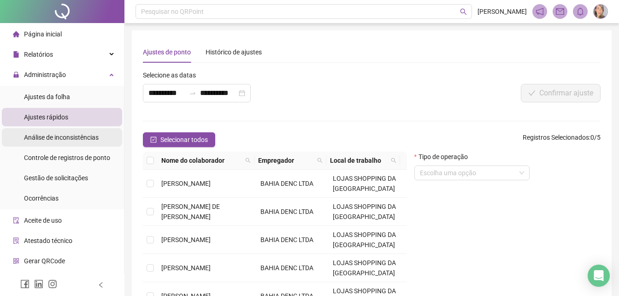
click at [57, 136] on span "Análise de inconsistências" at bounding box center [61, 137] width 75 height 7
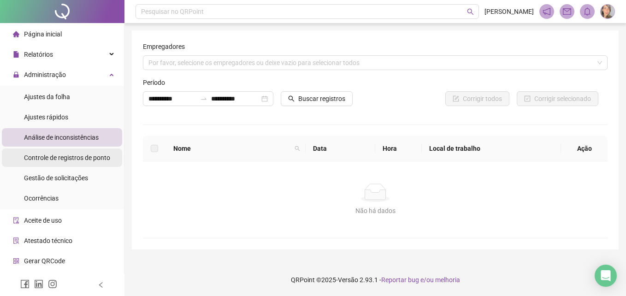
click at [57, 157] on span "Controle de registros de ponto" at bounding box center [67, 157] width 86 height 7
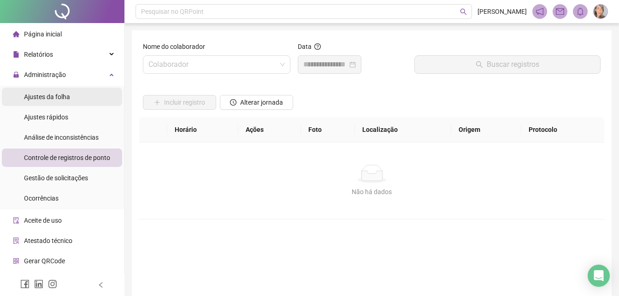
click at [61, 99] on span "Ajustes da folha" at bounding box center [47, 96] width 46 height 7
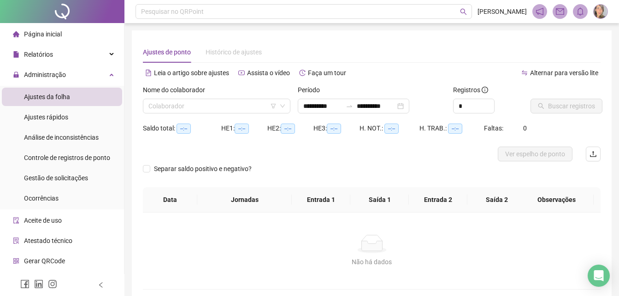
type input "**********"
click at [54, 116] on span "Ajustes rápidos" at bounding box center [46, 116] width 44 height 7
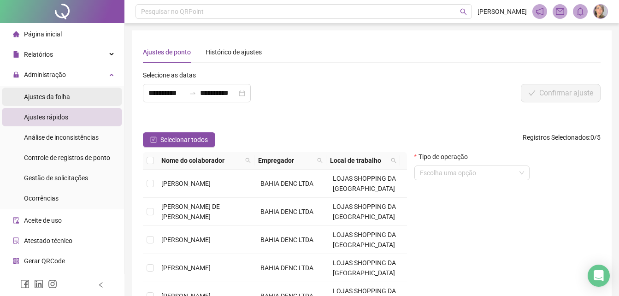
click at [54, 97] on span "Ajustes da folha" at bounding box center [47, 96] width 46 height 7
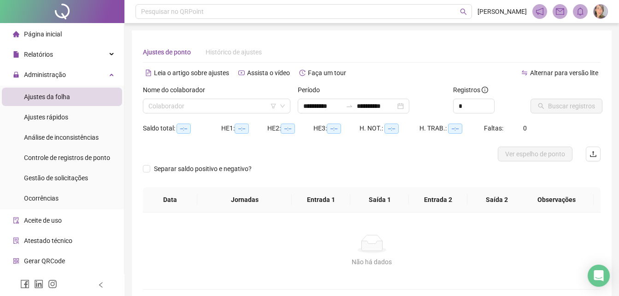
type input "**********"
click at [219, 107] on input "search" at bounding box center [212, 106] width 128 height 14
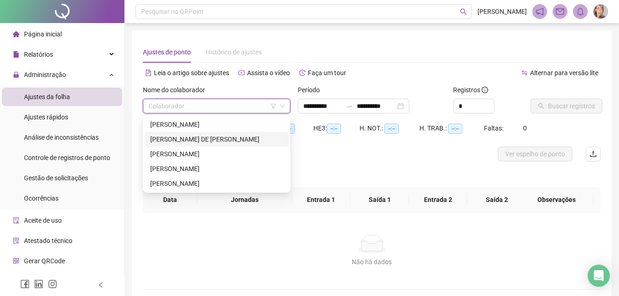
drag, startPoint x: 195, startPoint y: 136, endPoint x: 201, endPoint y: 134, distance: 6.7
click at [196, 136] on div "[PERSON_NAME] DE [PERSON_NAME]" at bounding box center [216, 139] width 133 height 10
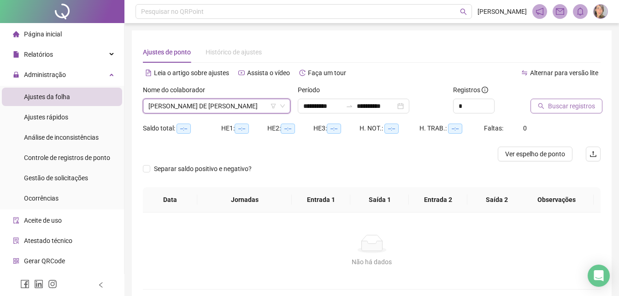
click at [473, 107] on span "Buscar registros" at bounding box center [571, 106] width 47 height 10
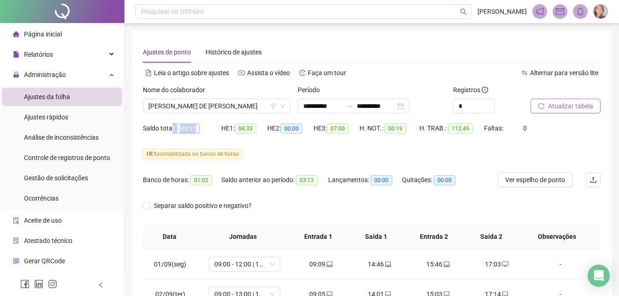
drag, startPoint x: 196, startPoint y: 125, endPoint x: 172, endPoint y: 126, distance: 24.9
click at [172, 126] on div "Saldo total: -02:11" at bounding box center [182, 128] width 78 height 11
drag, startPoint x: 172, startPoint y: 126, endPoint x: 251, endPoint y: 142, distance: 81.5
click at [251, 142] on div "HE 1: 04:33" at bounding box center [244, 134] width 46 height 26
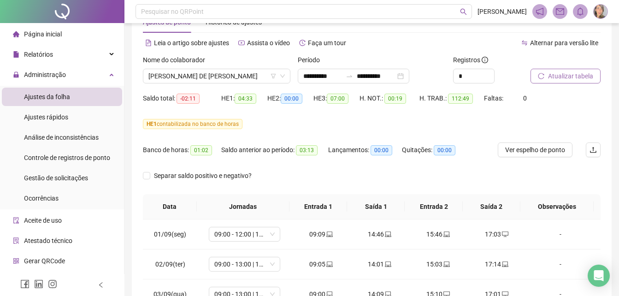
scroll to position [46, 0]
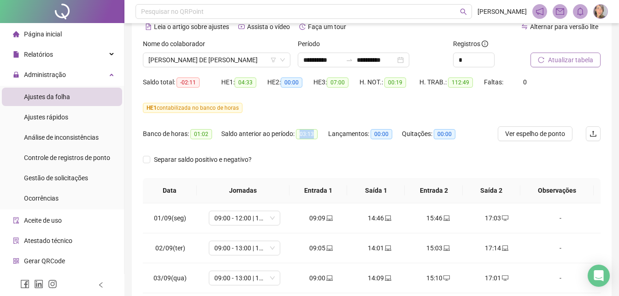
drag, startPoint x: 302, startPoint y: 131, endPoint x: 316, endPoint y: 132, distance: 14.3
click at [316, 132] on span "03:13" at bounding box center [307, 134] width 22 height 10
drag, startPoint x: 316, startPoint y: 132, endPoint x: 302, endPoint y: 156, distance: 28.1
click at [302, 156] on div "Separar saldo positivo e negativo?" at bounding box center [372, 165] width 458 height 26
drag, startPoint x: 190, startPoint y: 130, endPoint x: 222, endPoint y: 133, distance: 32.0
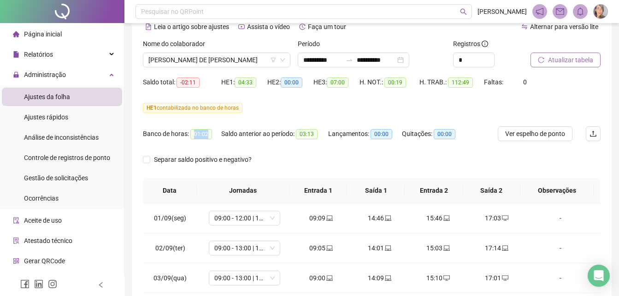
click at [222, 133] on div "Banco de horas: 01:02 Saldo anterior ao período: 03:13 Lançamentos: 00:00 Quita…" at bounding box center [315, 139] width 344 height 26
drag, startPoint x: 222, startPoint y: 133, endPoint x: 324, endPoint y: 133, distance: 101.9
click at [324, 133] on div "Saldo anterior ao período: 03:13" at bounding box center [274, 134] width 107 height 11
drag, startPoint x: 324, startPoint y: 133, endPoint x: 314, endPoint y: 155, distance: 24.1
click at [314, 155] on div "Separar saldo positivo e negativo?" at bounding box center [372, 165] width 458 height 26
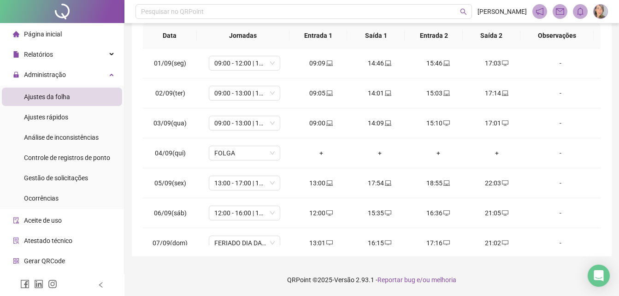
scroll to position [0, 0]
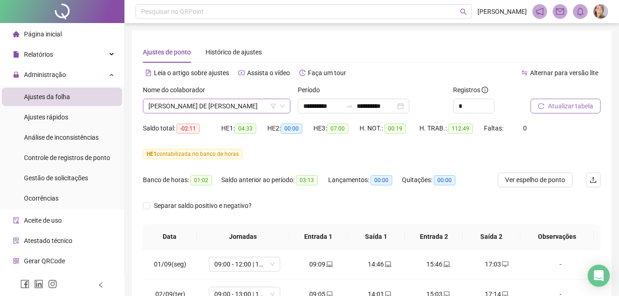
click at [254, 104] on span "[PERSON_NAME] DE [PERSON_NAME]" at bounding box center [216, 106] width 136 height 14
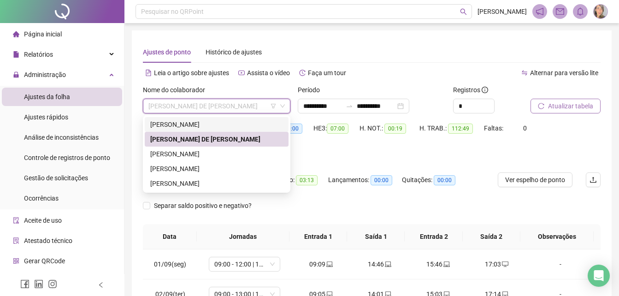
click at [215, 124] on div "[PERSON_NAME]" at bounding box center [216, 124] width 133 height 10
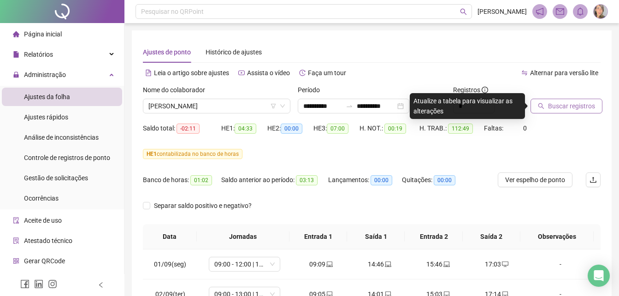
click at [473, 107] on span "Buscar registros" at bounding box center [571, 106] width 47 height 10
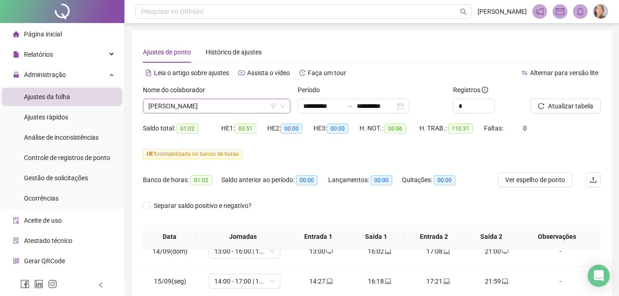
click at [257, 105] on span "[PERSON_NAME]" at bounding box center [216, 106] width 136 height 14
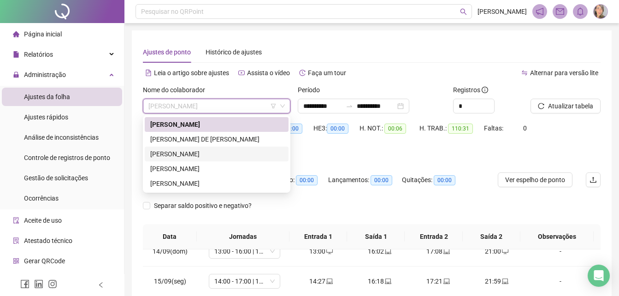
click at [187, 155] on div "[PERSON_NAME]" at bounding box center [216, 154] width 133 height 10
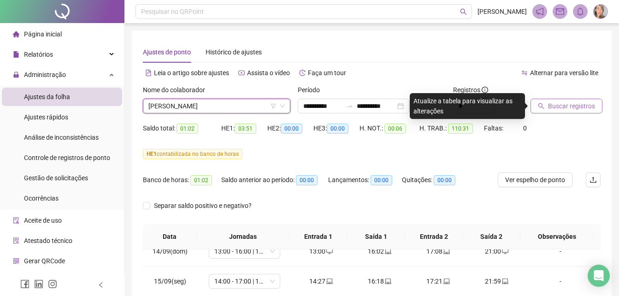
click at [473, 111] on button "Buscar registros" at bounding box center [567, 106] width 72 height 15
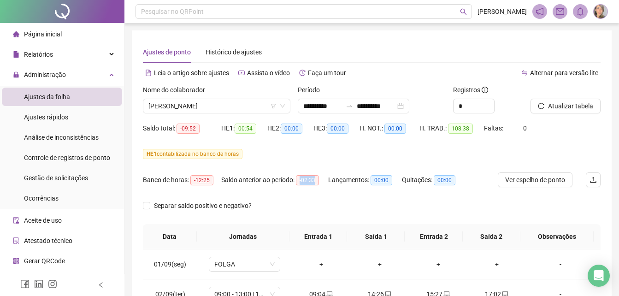
drag, startPoint x: 301, startPoint y: 178, endPoint x: 317, endPoint y: 178, distance: 16.6
click at [317, 178] on span "-02:33" at bounding box center [307, 180] width 23 height 10
drag, startPoint x: 317, startPoint y: 178, endPoint x: 311, endPoint y: 201, distance: 23.8
click at [311, 201] on div "Separar saldo positivo e negativo?" at bounding box center [372, 211] width 458 height 26
